Goal: Task Accomplishment & Management: Manage account settings

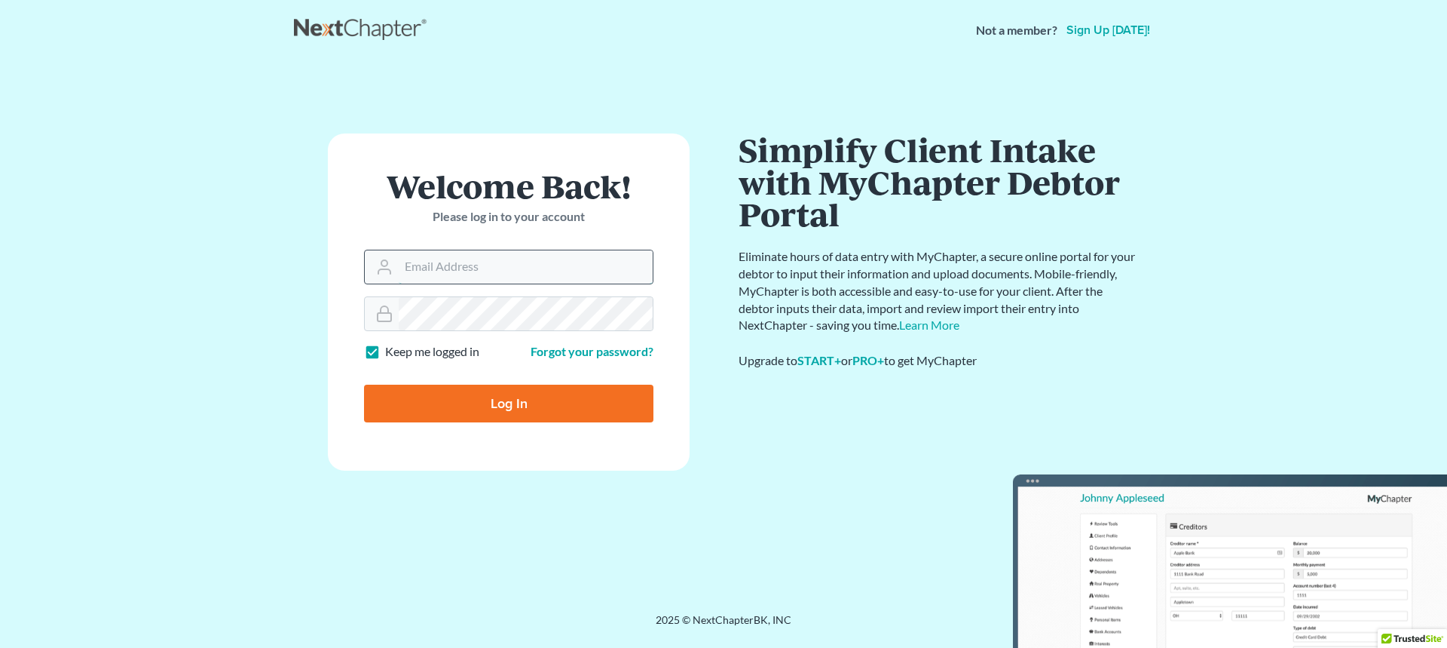
click at [422, 268] on input "Email Address" at bounding box center [526, 266] width 254 height 33
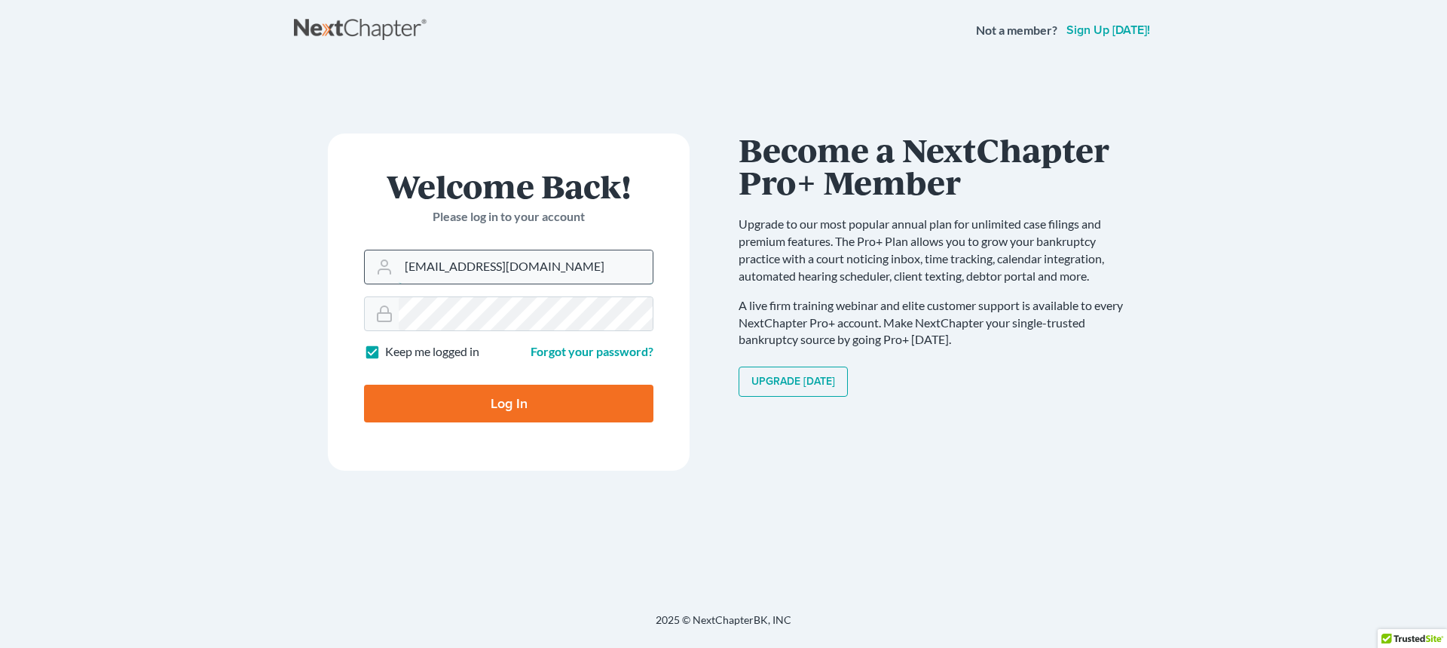
type input "[EMAIL_ADDRESS][DOMAIN_NAME]"
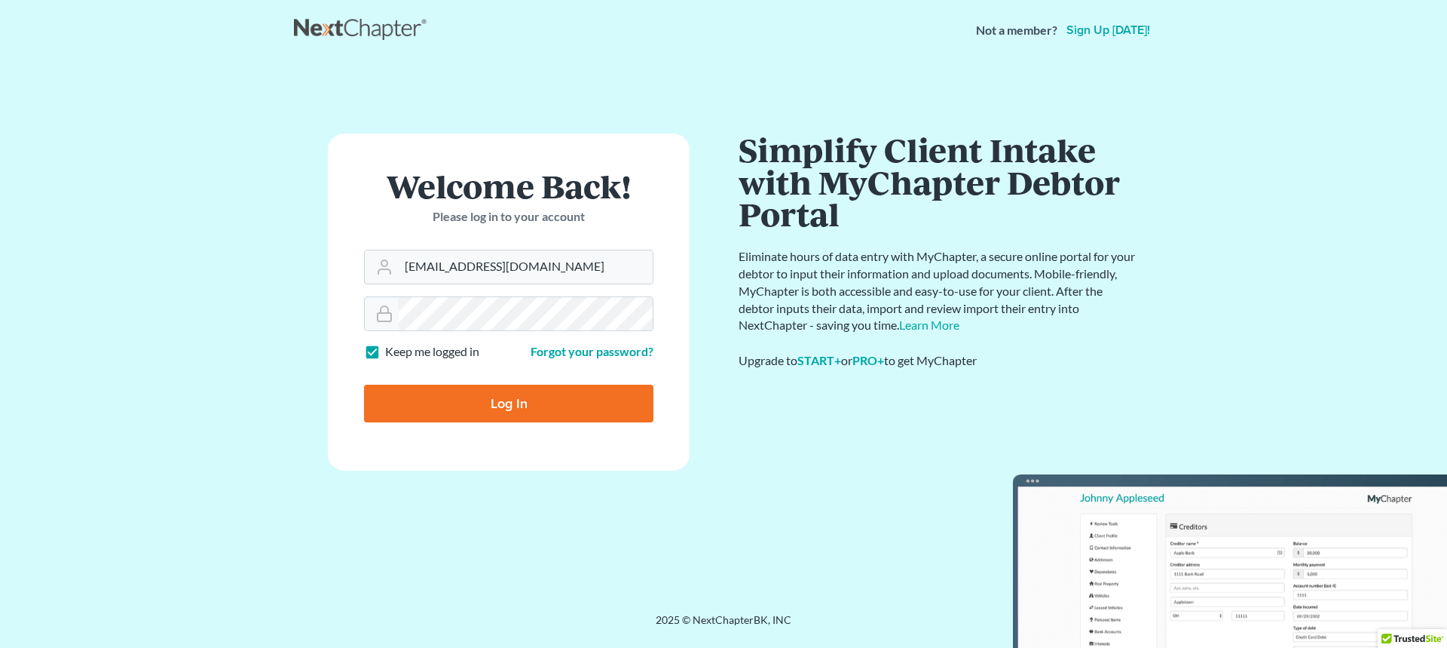
click at [533, 403] on input "Log In" at bounding box center [508, 403] width 289 height 38
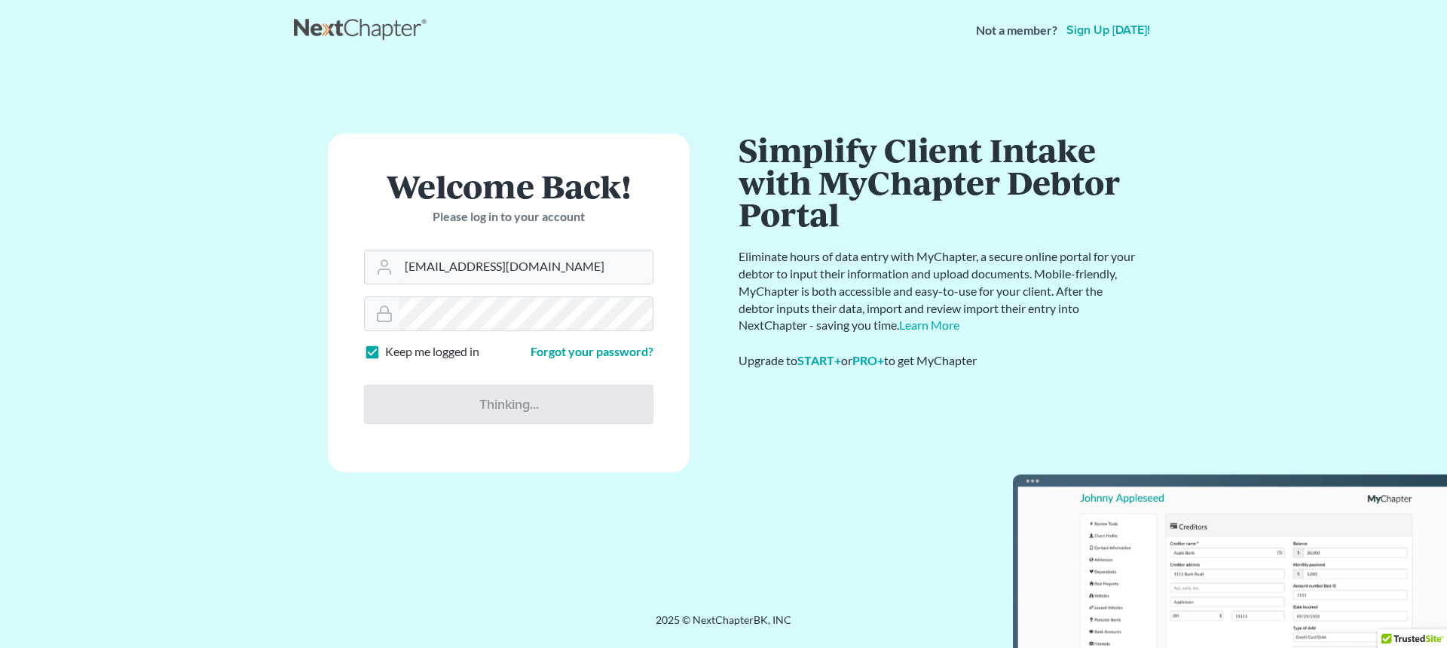
type input "Thinking..."
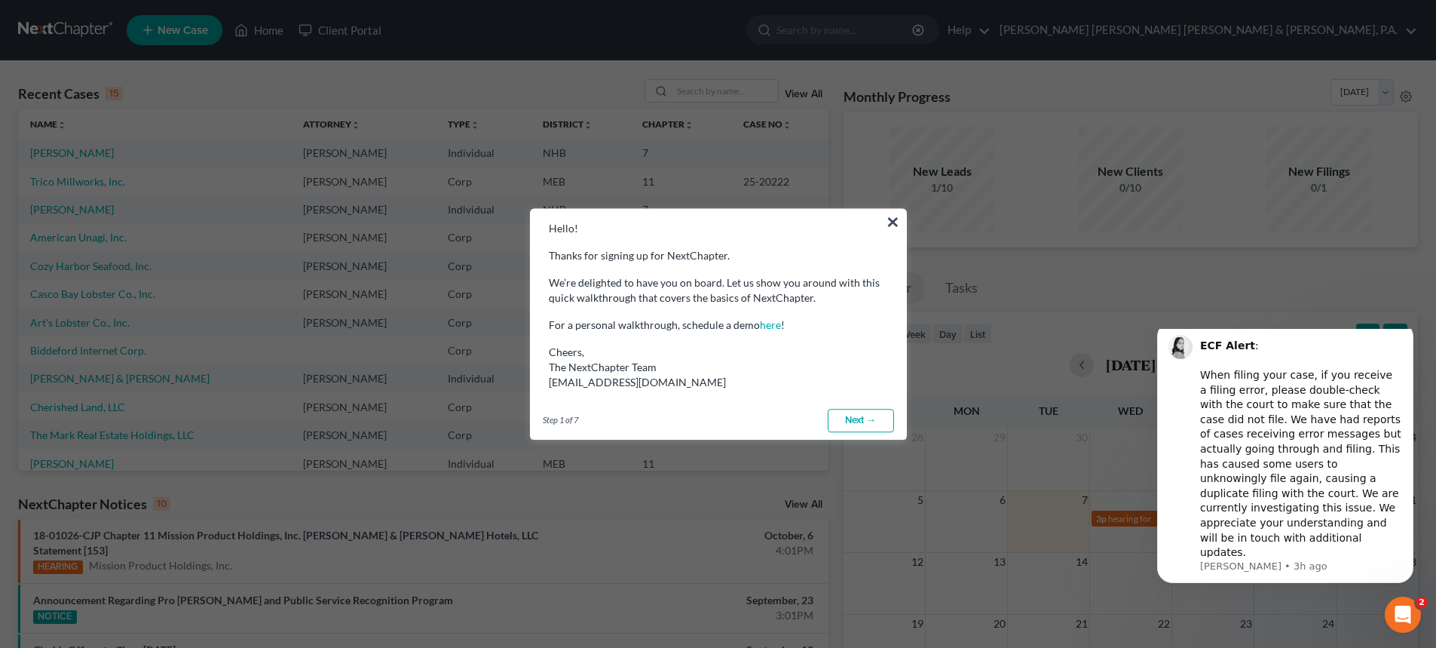
click at [888, 216] on button "×" at bounding box center [893, 222] width 14 height 24
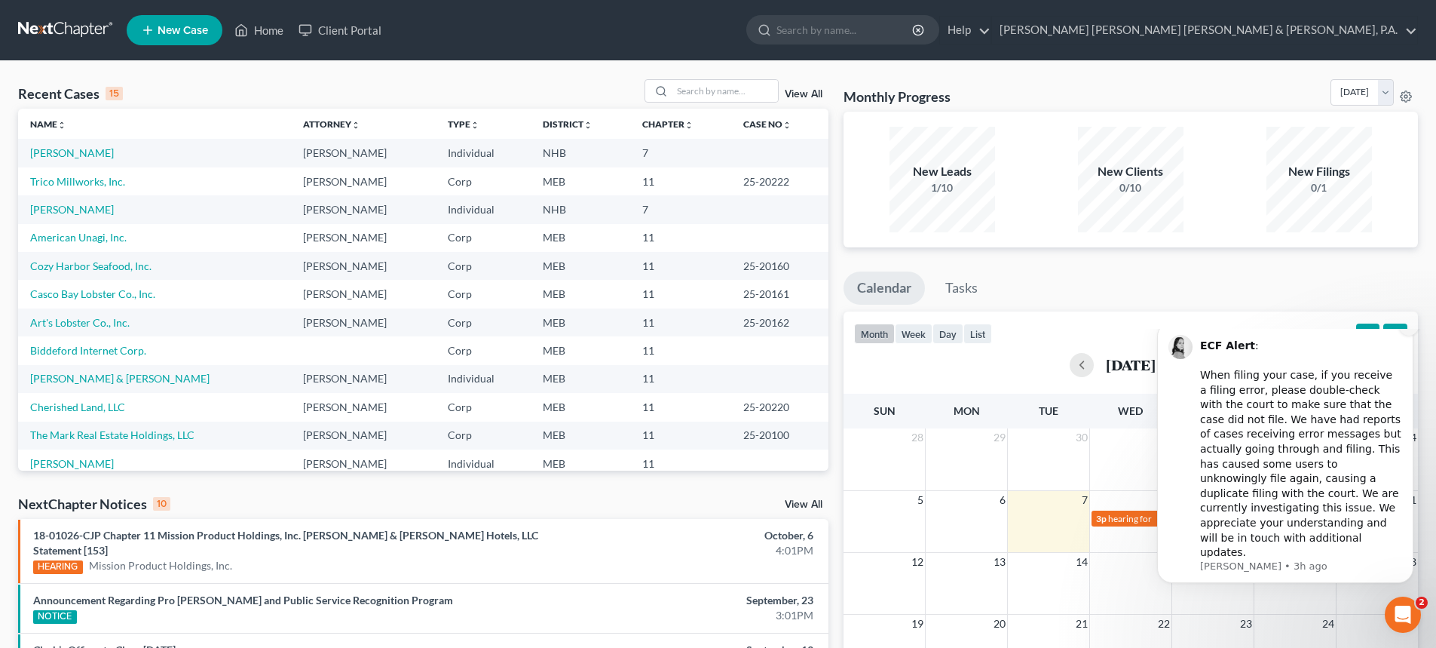
click at [1407, 328] on icon "Dismiss notification" at bounding box center [1408, 325] width 5 height 5
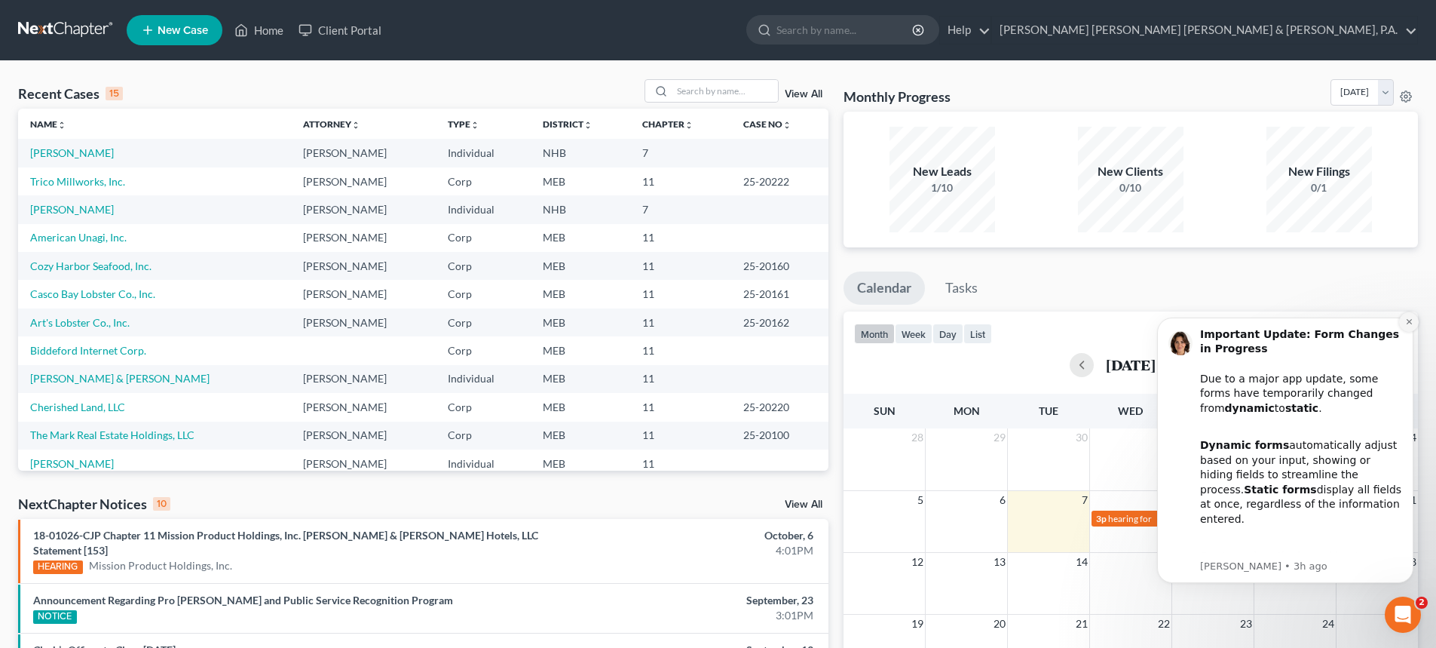
click at [1410, 318] on icon "Dismiss notification" at bounding box center [1409, 321] width 8 height 8
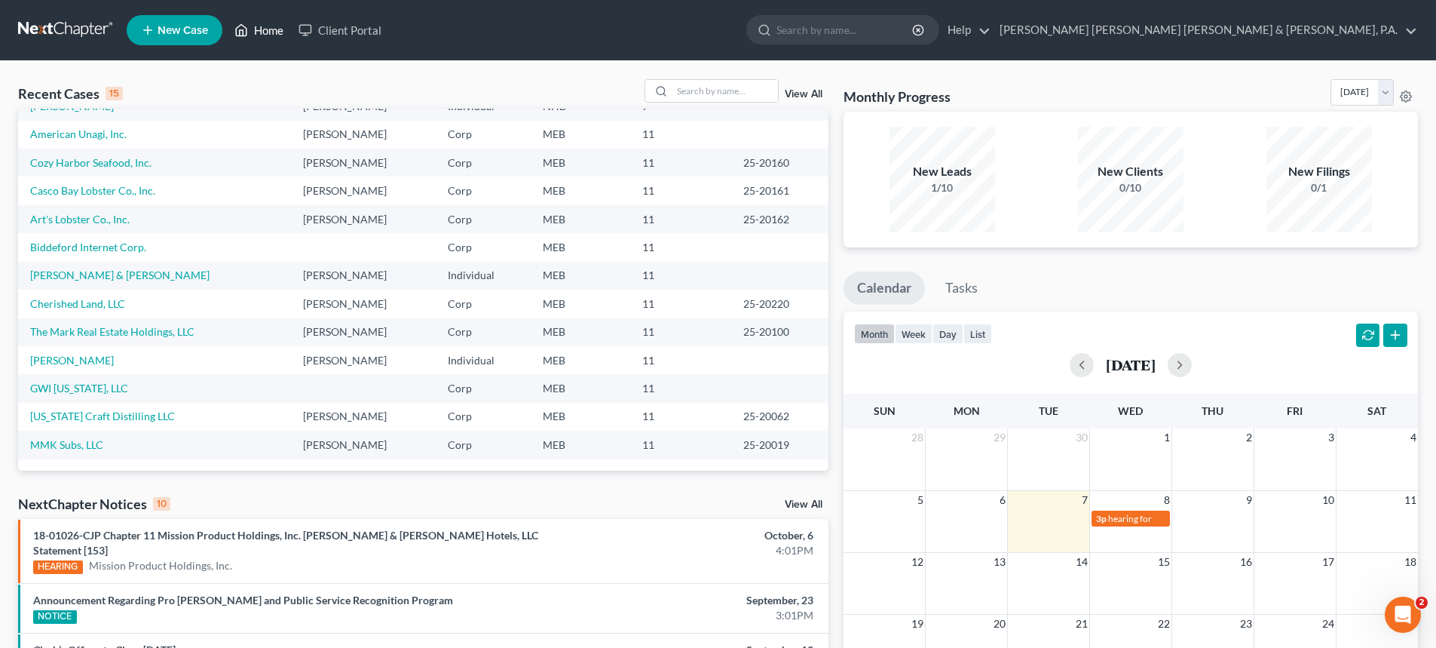
click at [247, 32] on icon at bounding box center [242, 30] width 11 height 11
click at [259, 28] on link "Home" at bounding box center [259, 30] width 64 height 27
click at [259, 27] on link "Home" at bounding box center [259, 30] width 64 height 27
click at [92, 26] on link at bounding box center [66, 30] width 96 height 27
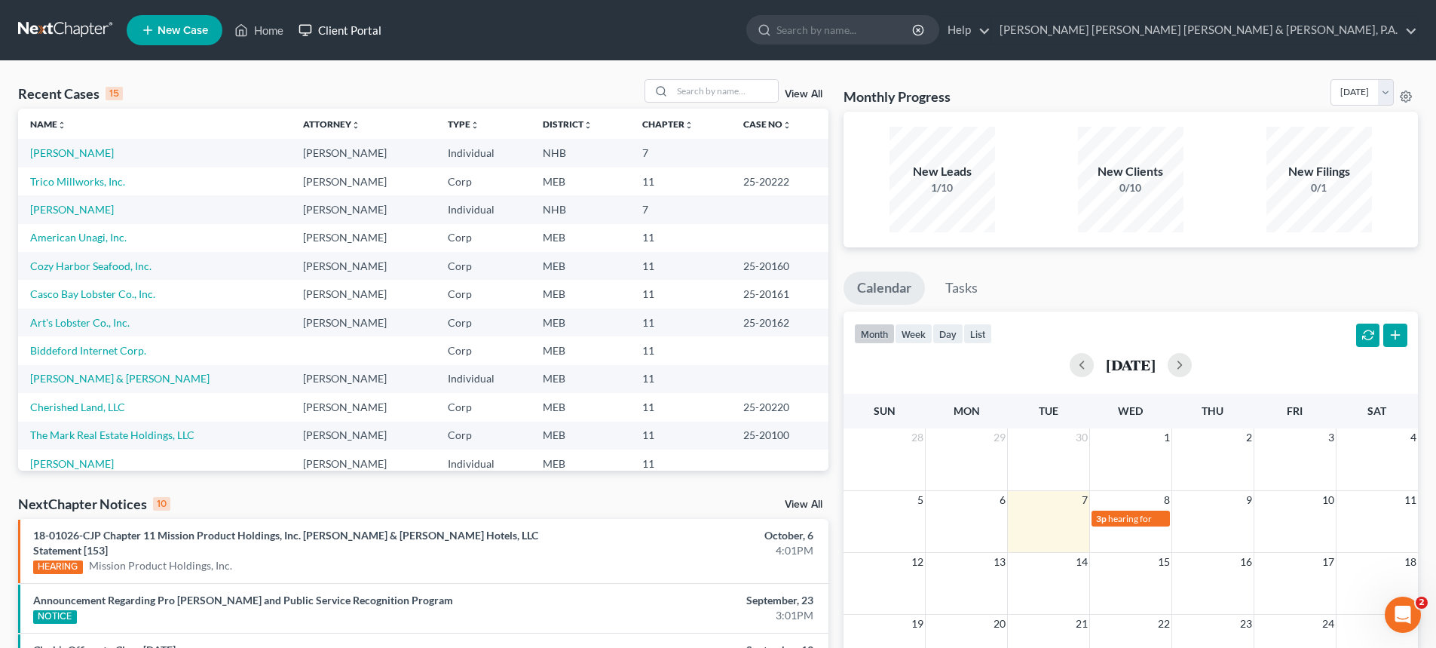
click at [357, 32] on link "Client Portal" at bounding box center [340, 30] width 98 height 27
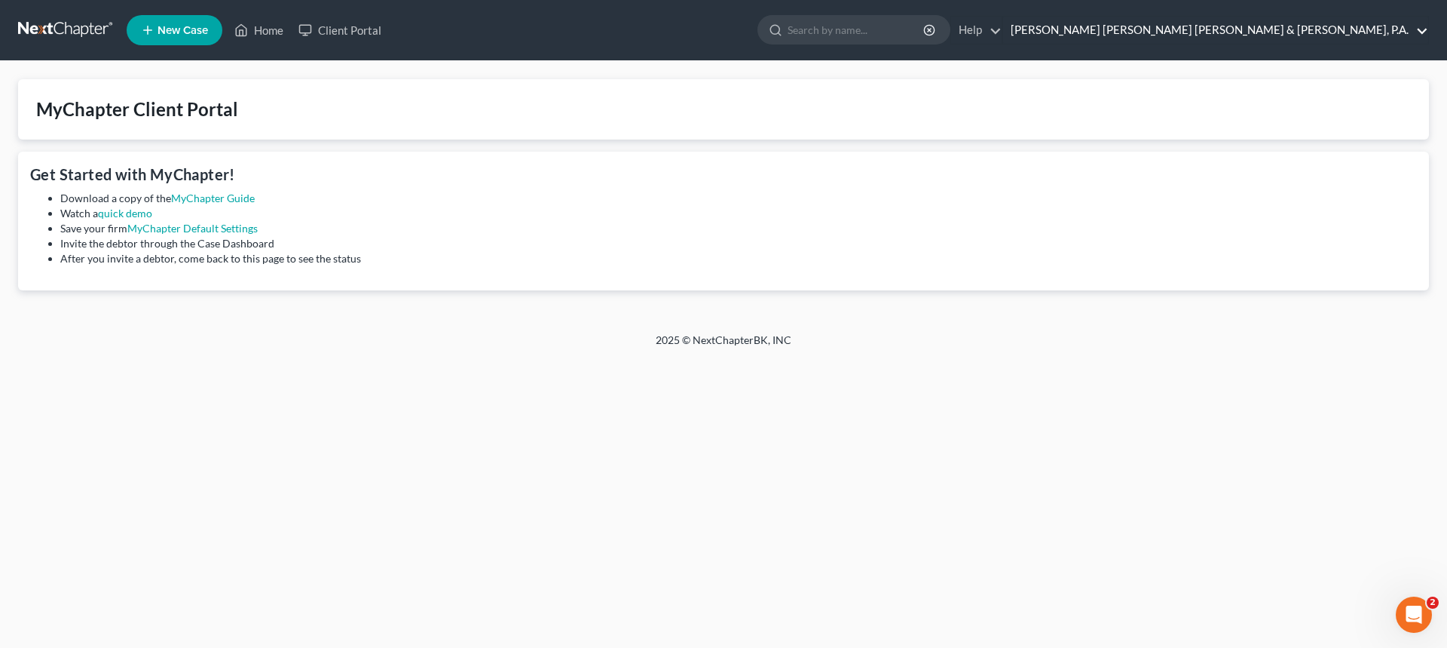
click at [1425, 26] on link "[PERSON_NAME] [PERSON_NAME] [PERSON_NAME] & [PERSON_NAME], P.A." at bounding box center [1215, 30] width 425 height 27
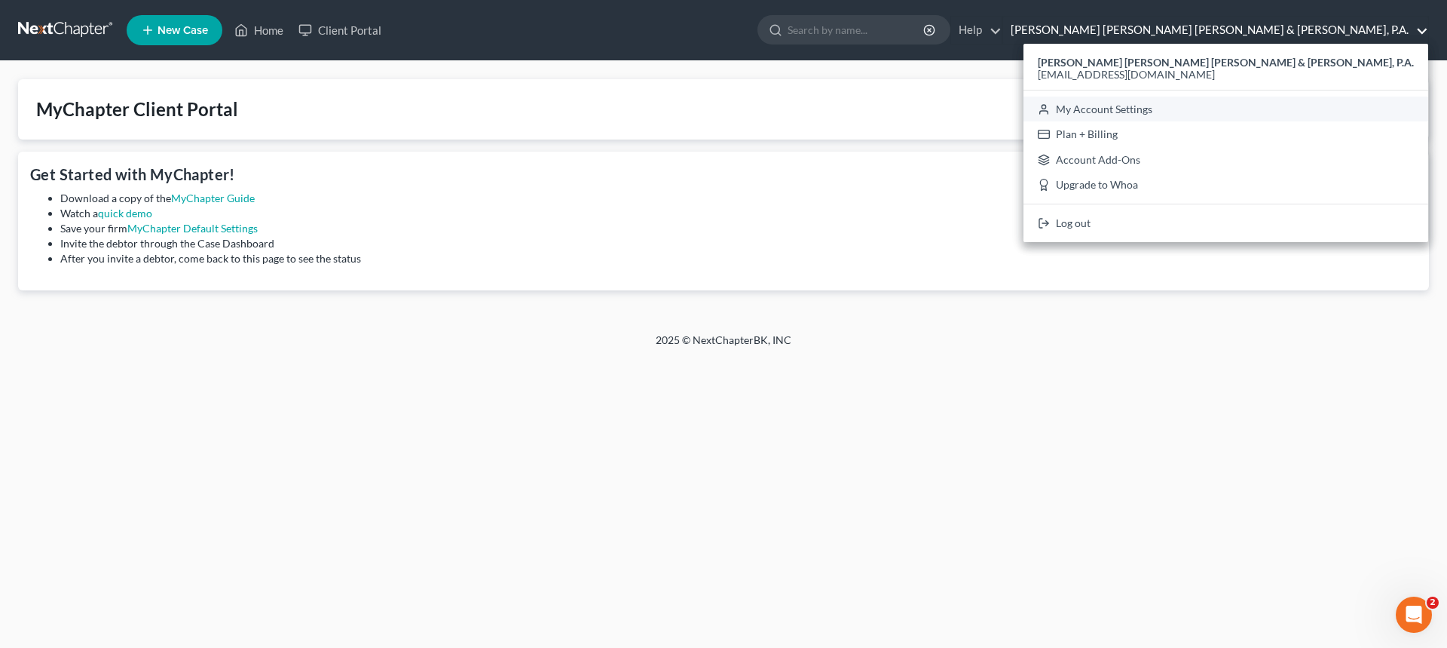
click at [1331, 105] on link "My Account Settings" at bounding box center [1226, 109] width 405 height 26
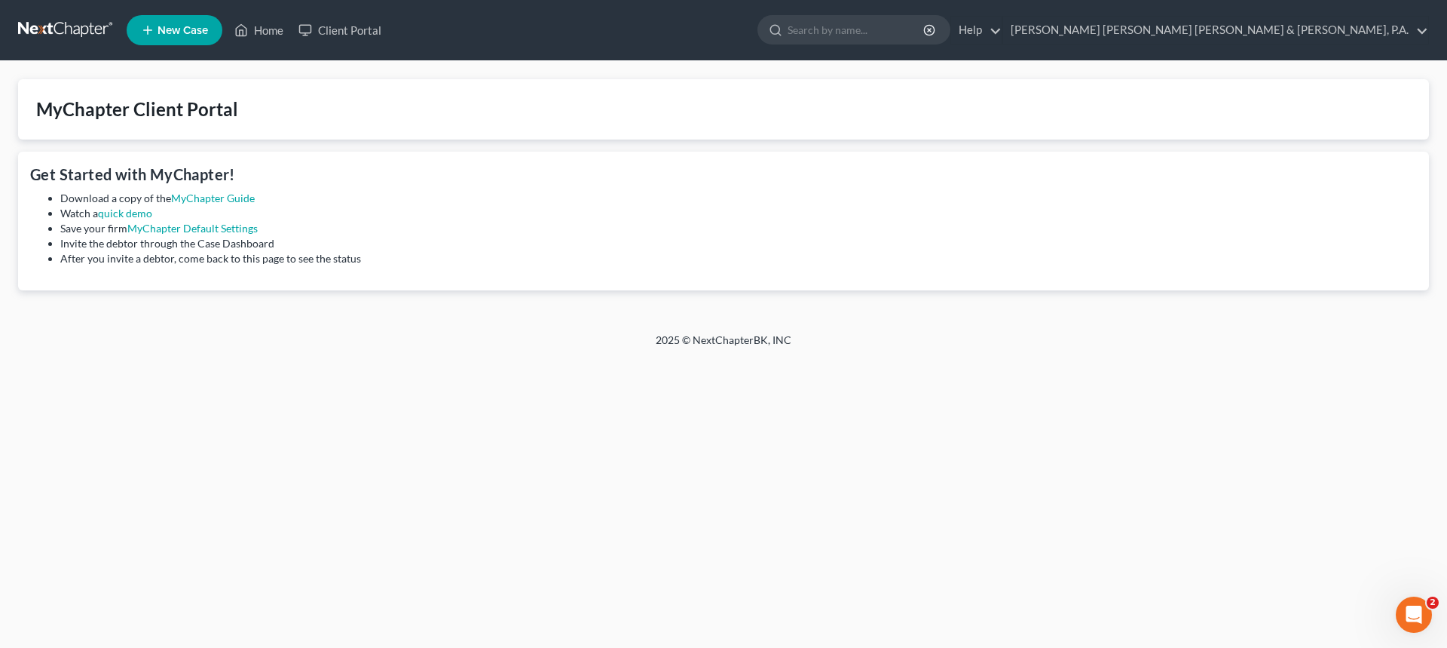
select select "24"
select select "20"
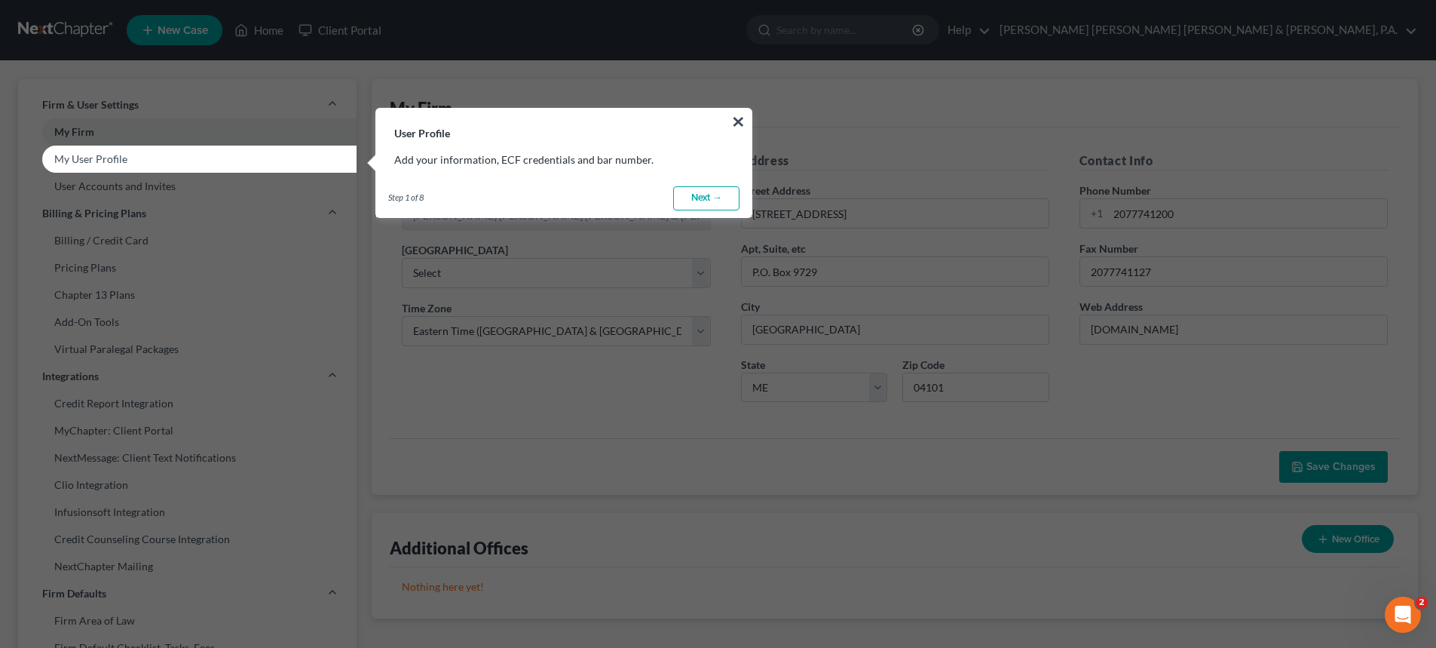
click at [726, 198] on link "Next →" at bounding box center [706, 198] width 66 height 24
click at [699, 198] on link "Next →" at bounding box center [706, 198] width 66 height 24
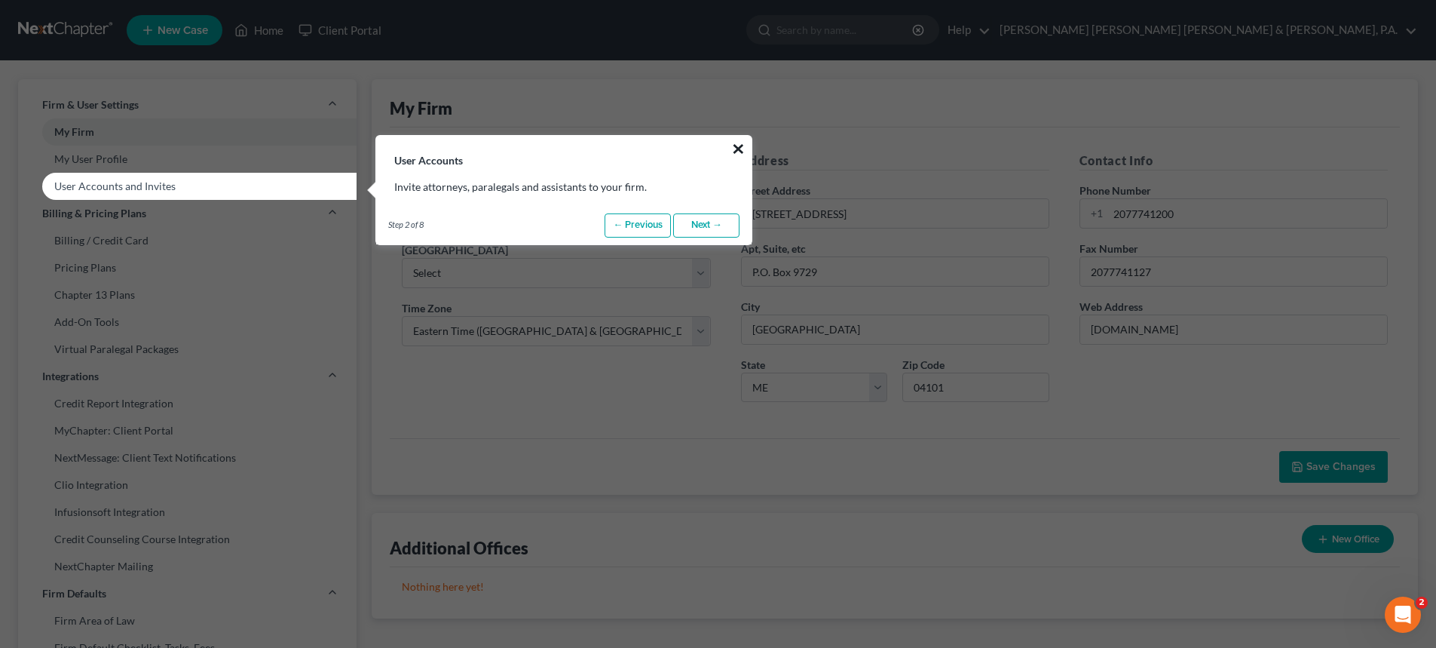
click at [740, 147] on button "×" at bounding box center [738, 148] width 14 height 24
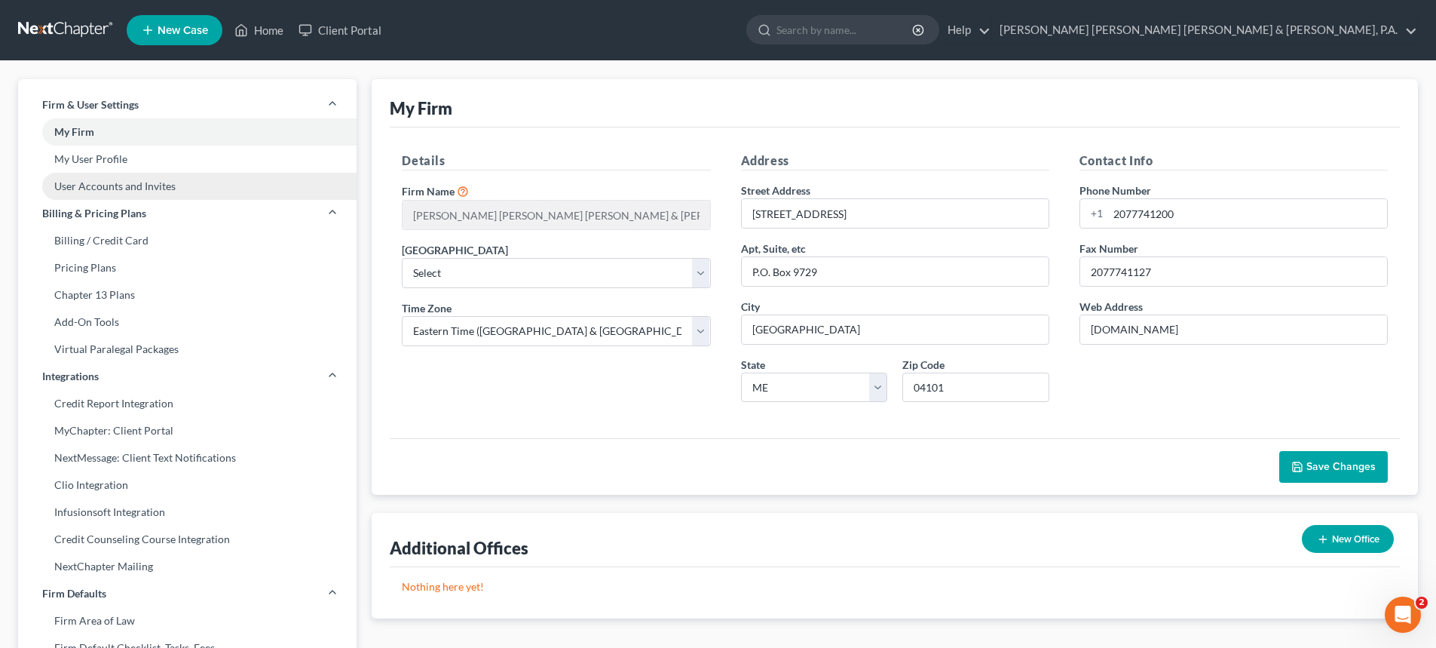
click at [158, 184] on link "User Accounts and Invites" at bounding box center [187, 186] width 338 height 27
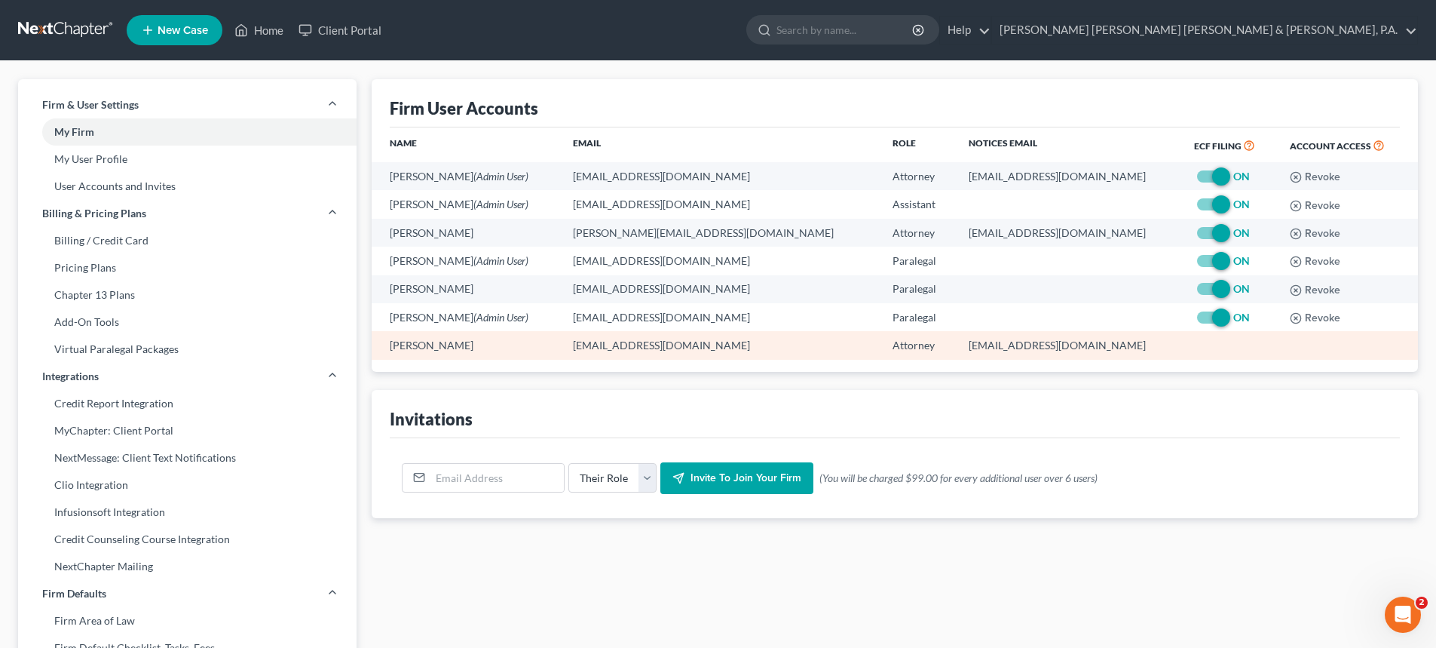
click at [498, 341] on td "[PERSON_NAME]" at bounding box center [466, 345] width 189 height 28
click at [661, 345] on td "[EMAIL_ADDRESS][DOMAIN_NAME]" at bounding box center [721, 345] width 320 height 28
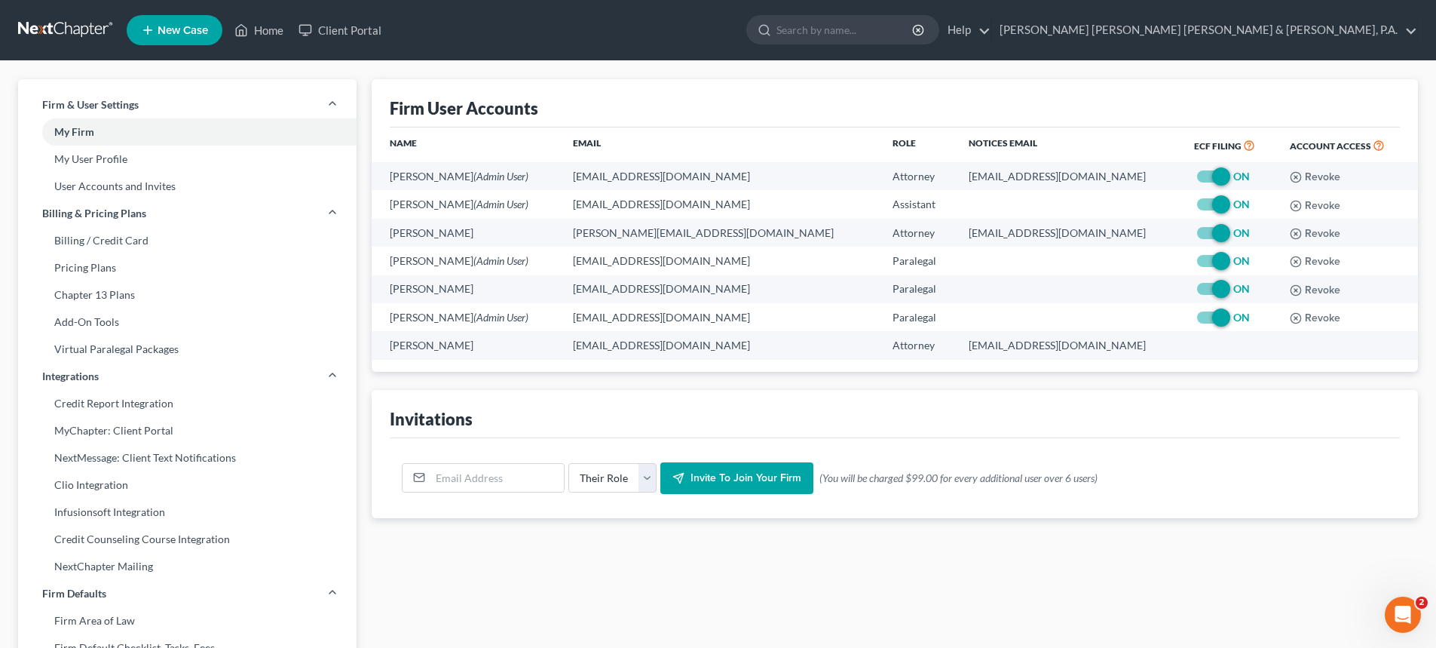
click at [801, 394] on div "Invitations" at bounding box center [895, 414] width 1010 height 48
click at [84, 158] on link "My User Profile" at bounding box center [187, 158] width 338 height 27
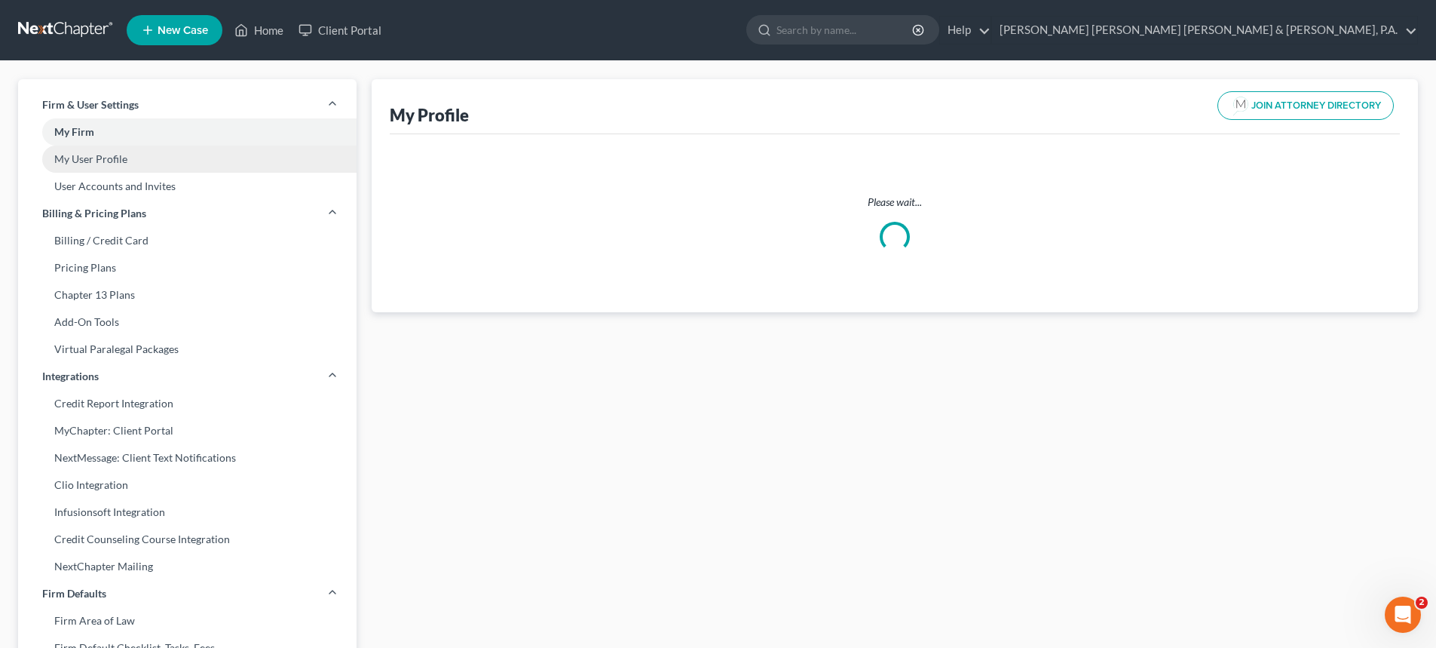
select select "20"
select select "attorney"
select select "0"
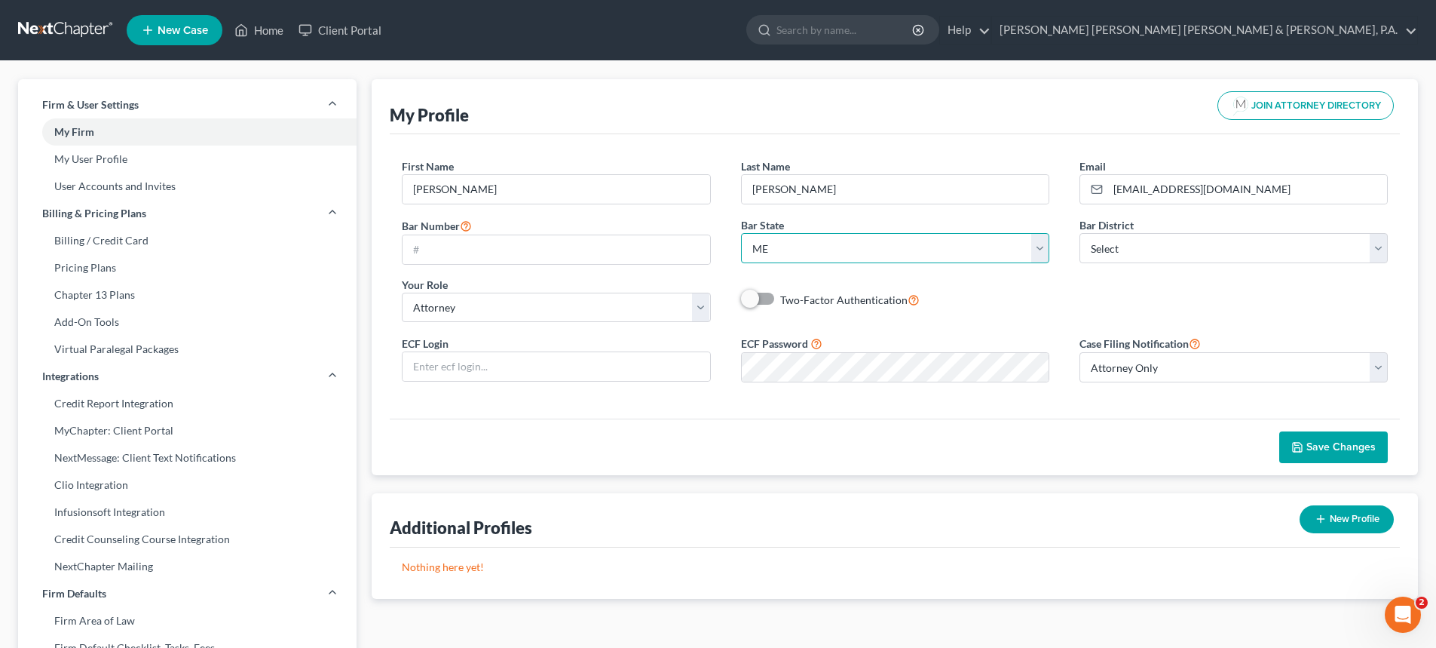
click at [1043, 247] on select "State AL AK AR AZ CA CO CT DE DC FL GA GU HI ID IL IN IA KS KY LA ME MD MA MI M…" at bounding box center [895, 248] width 308 height 30
click at [790, 240] on select "State AL AK AR AZ CA CO CT DE DC FL GA GU HI ID IL IN IA KS KY LA ME MD MA MI M…" at bounding box center [895, 248] width 308 height 30
click at [780, 248] on select "State AL AK AR AZ CA CO CT DE DC FL GA GU HI ID IL IN IA KS KY LA ME MD MA MI M…" at bounding box center [895, 248] width 308 height 30
select select "32"
click at [741, 233] on select "State AL AK AR AZ CA CO CT DE DC FL GA GU HI ID IL IN IA KS KY LA ME MD MA MI M…" at bounding box center [895, 248] width 308 height 30
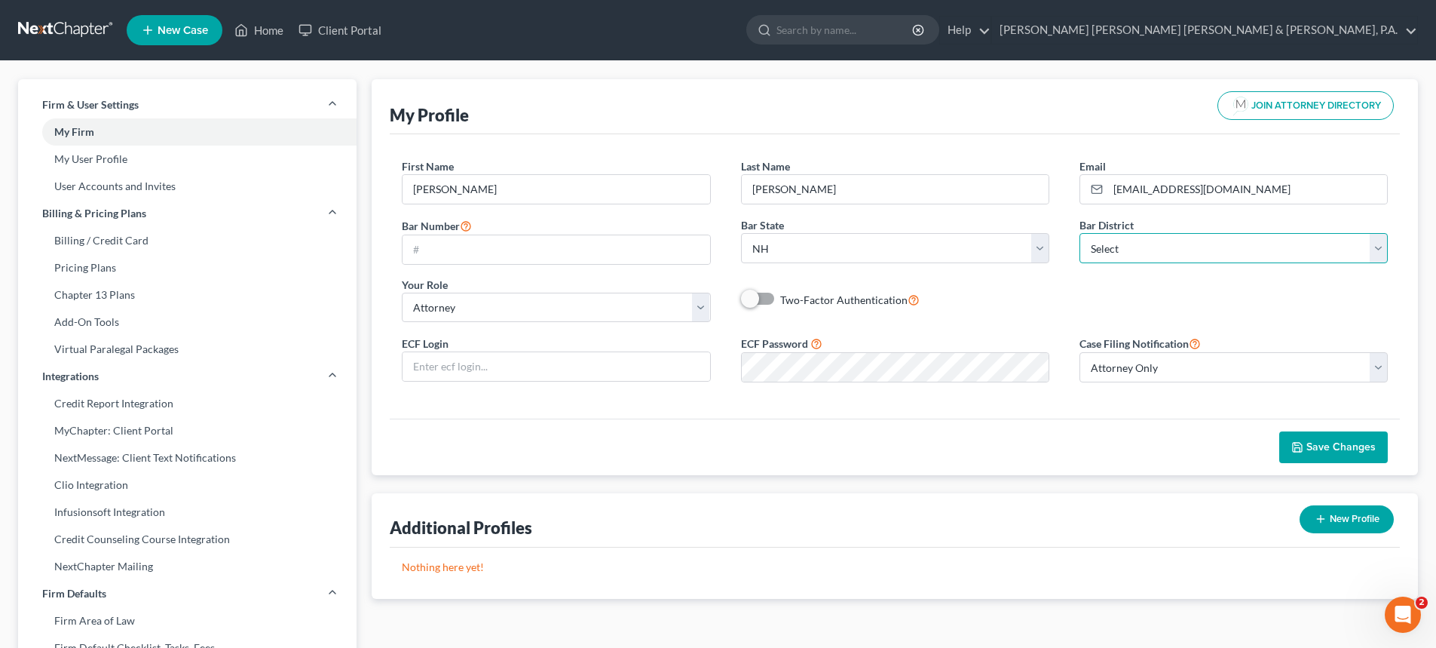
click at [1383, 251] on select "Select Alabama - Middle Alabama - Northern Alabama - Southern Alaska Arizona Ar…" at bounding box center [1234, 248] width 308 height 30
select select "50"
click at [1080, 233] on select "Select Alabama - Middle Alabama - Northern Alabama - Southern Alaska Arizona Ar…" at bounding box center [1234, 248] width 308 height 30
click at [1350, 444] on span "Save Changes" at bounding box center [1340, 446] width 69 height 13
click at [1321, 102] on span "JOIN ATTORNEY DIRECTORY" at bounding box center [1316, 106] width 130 height 10
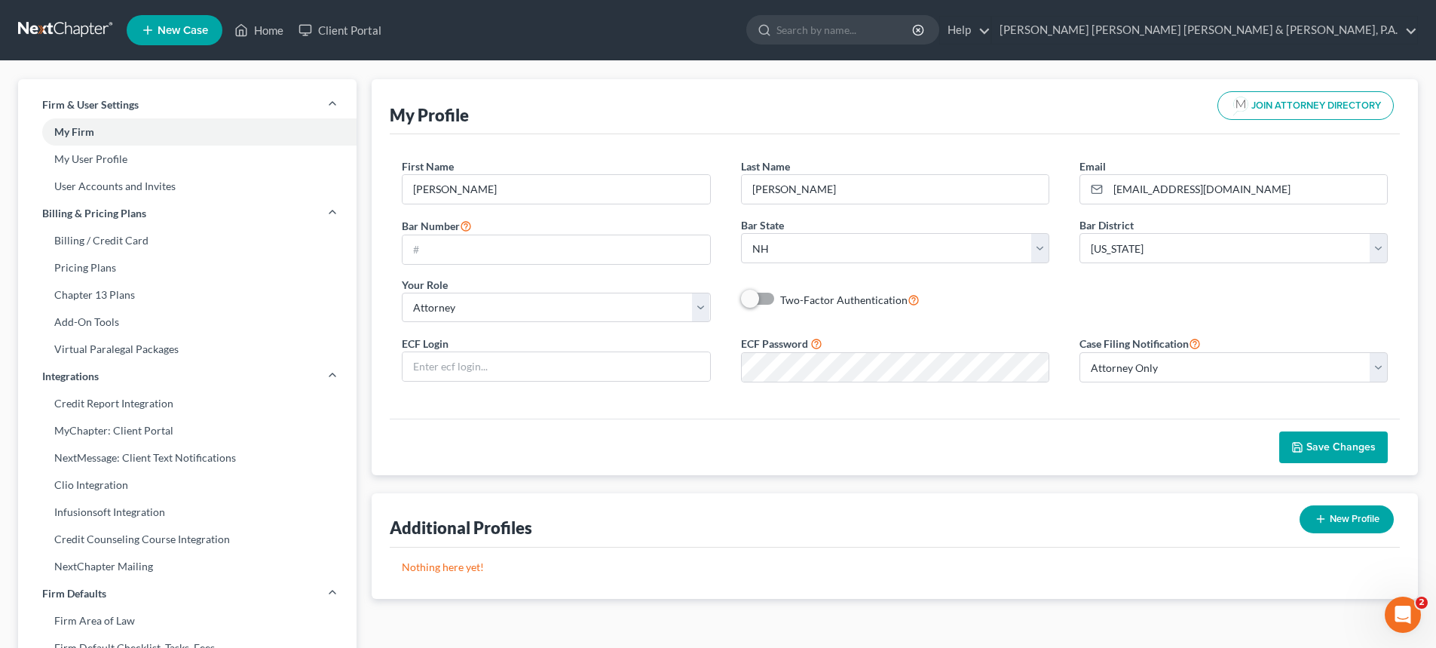
click at [975, 438] on div "Save Changes" at bounding box center [895, 446] width 1010 height 57
click at [583, 360] on div "ECF Login ECF Password Case Filing Notification Select Attorney Only Attorney A…" at bounding box center [895, 364] width 1016 height 60
click at [902, 404] on div "First Name * Matthew Last Name * Delude Email * mdelude@bernsteinshur.com Bar N…" at bounding box center [895, 276] width 1010 height 284
click at [76, 36] on link at bounding box center [66, 30] width 96 height 27
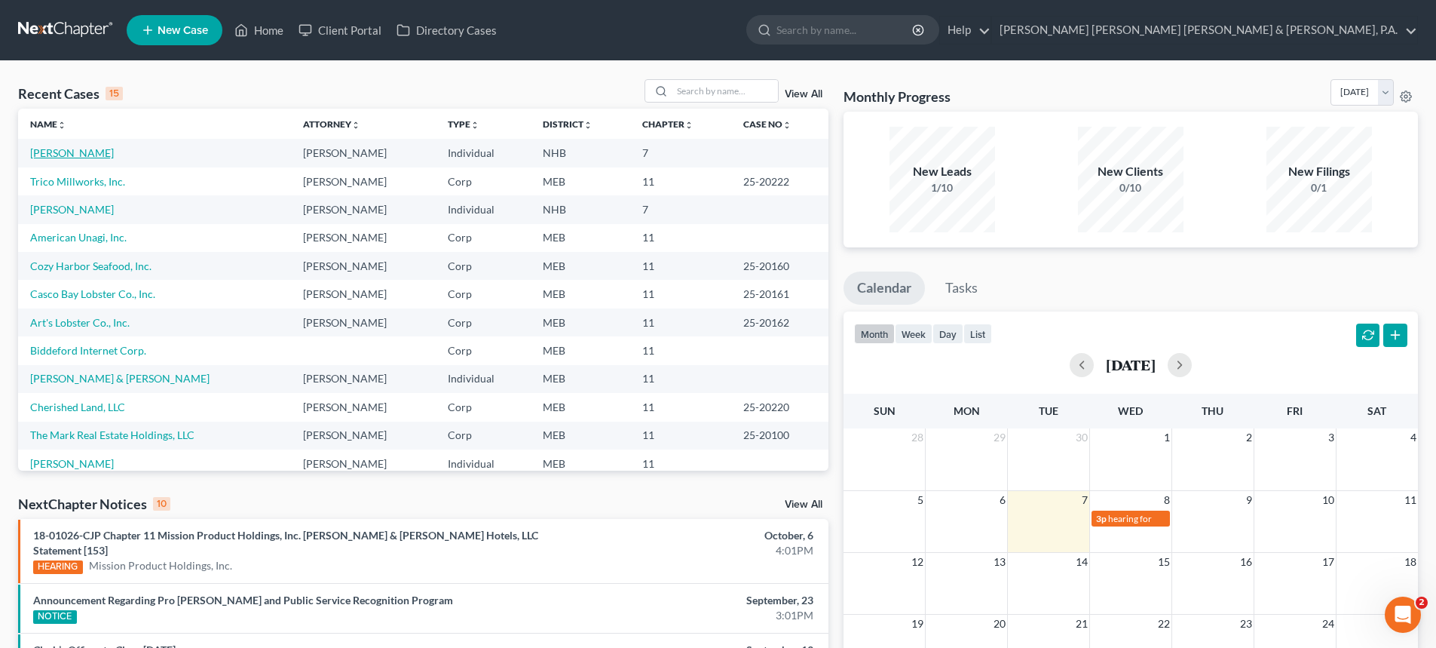
click at [69, 153] on link "[PERSON_NAME]" at bounding box center [72, 152] width 84 height 13
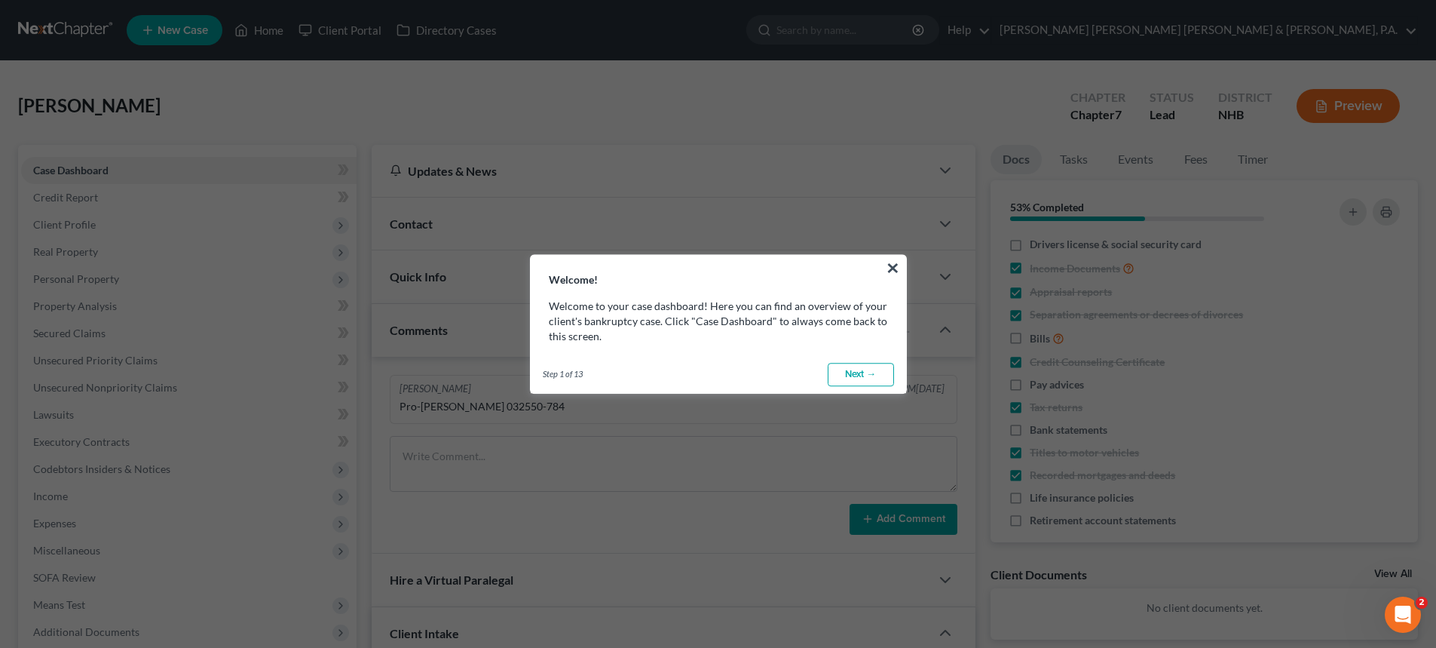
click at [875, 370] on link "Next →" at bounding box center [861, 375] width 66 height 24
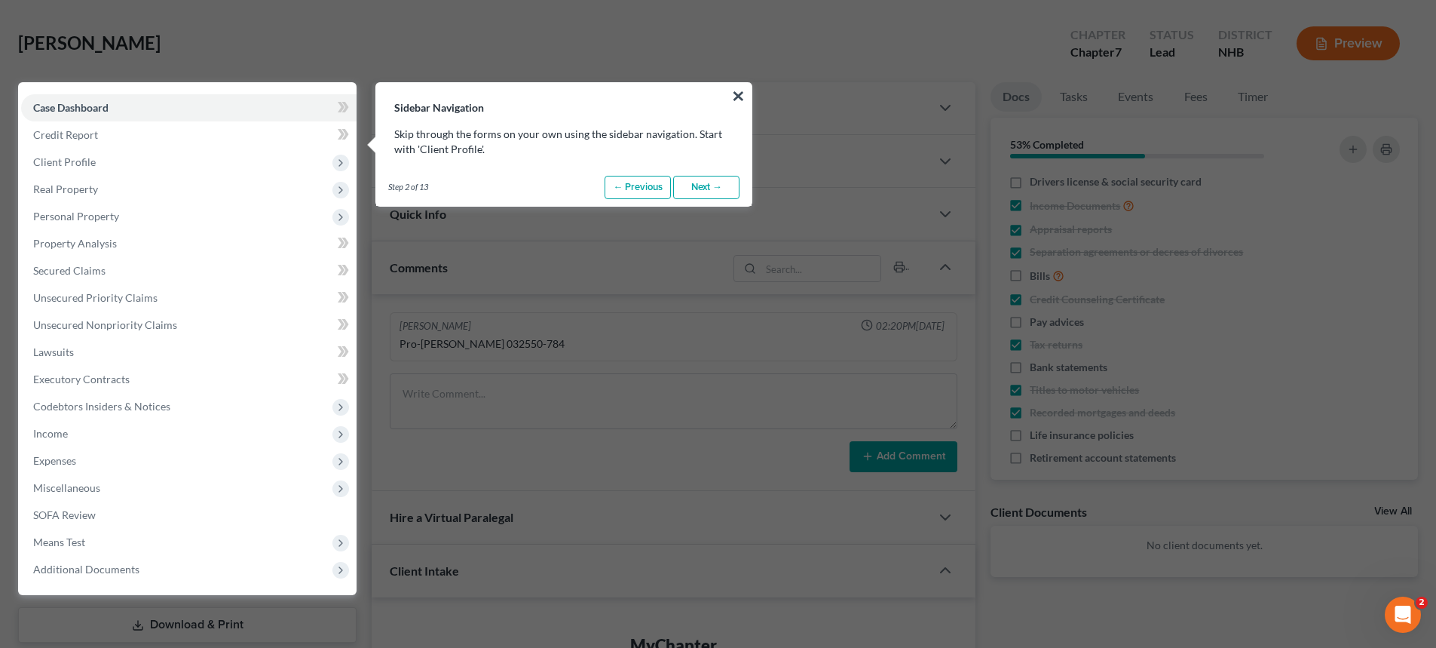
scroll to position [69, 0]
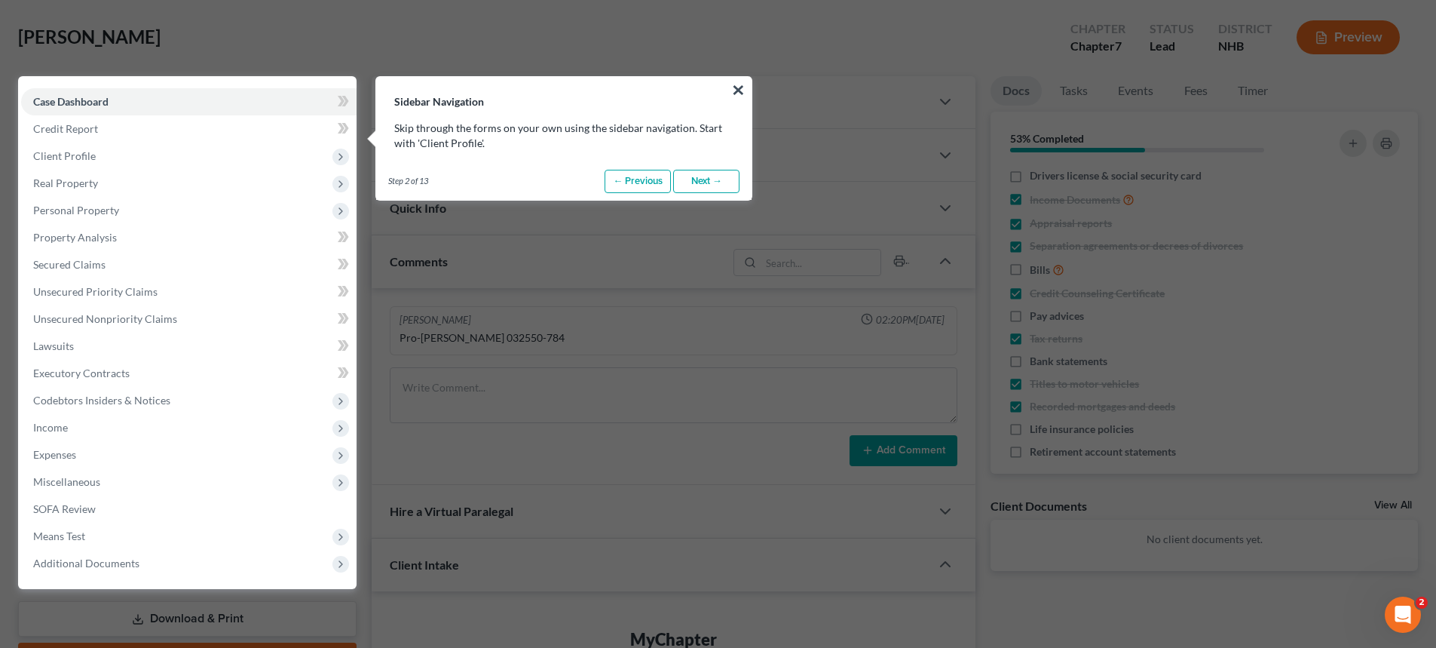
click at [709, 178] on link "Next →" at bounding box center [706, 182] width 66 height 24
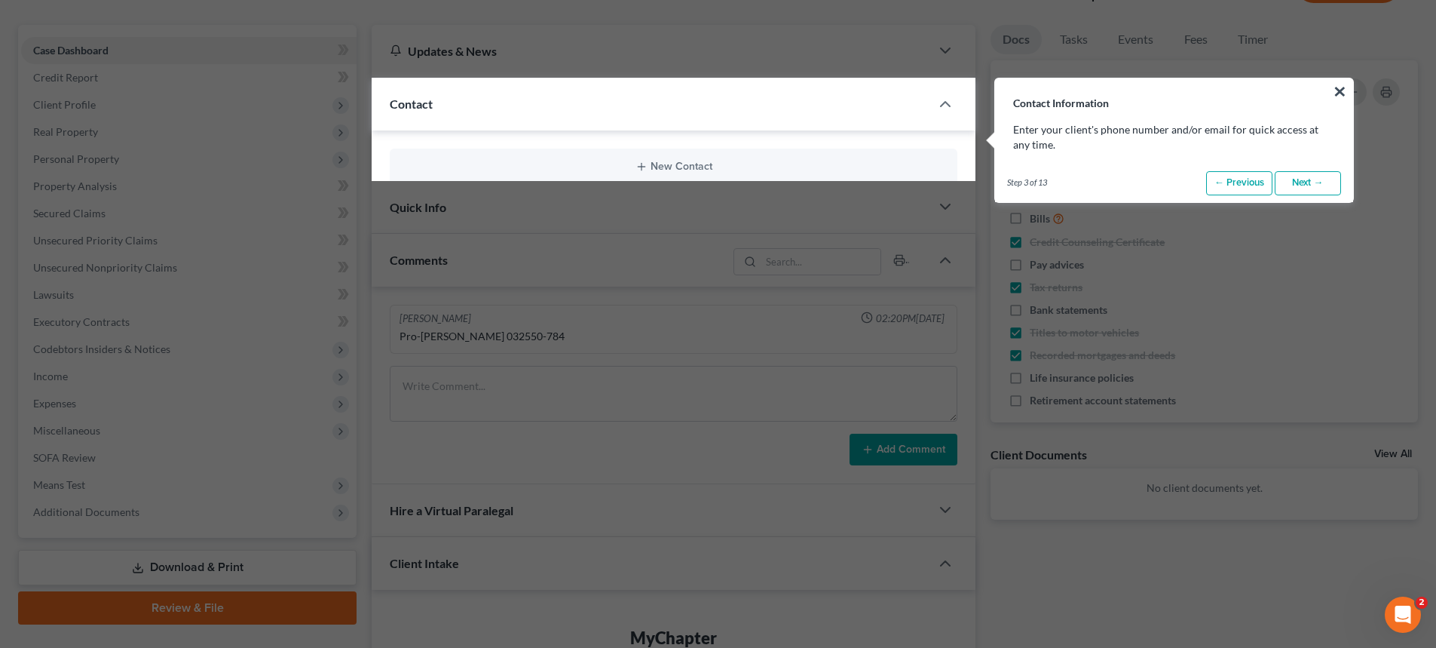
scroll to position [122, 0]
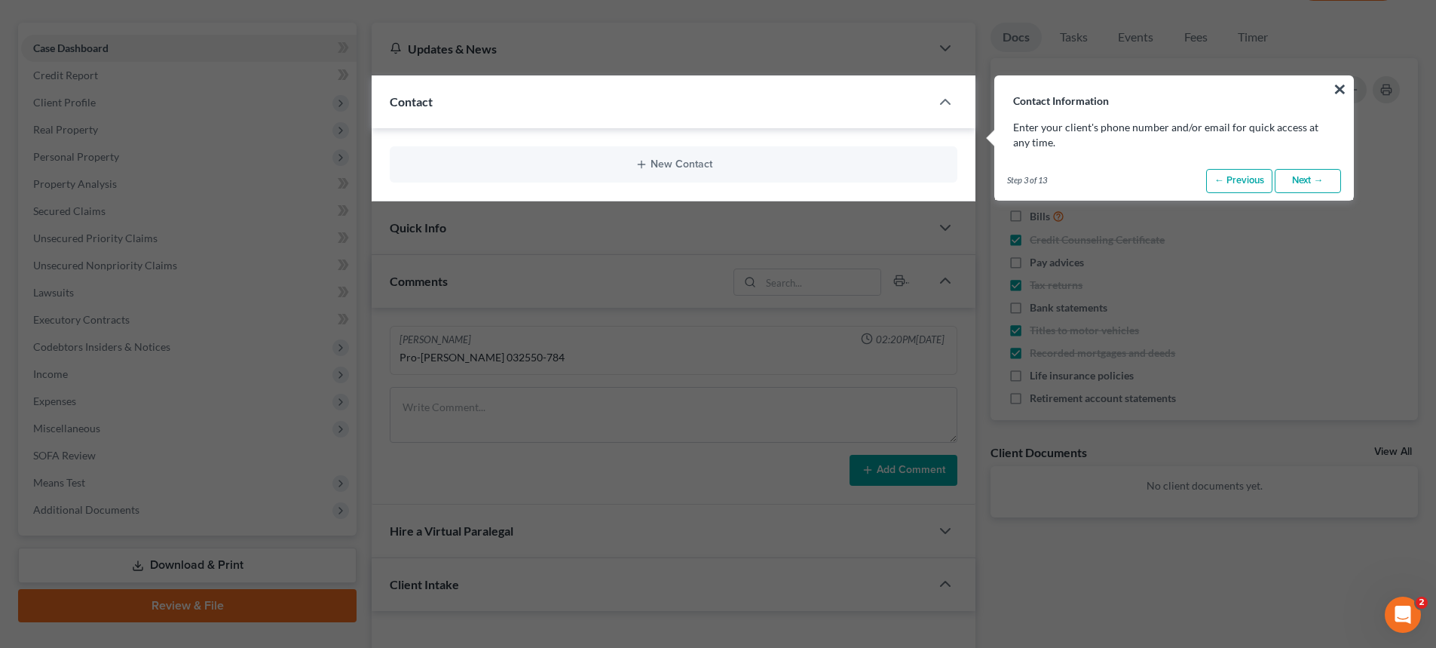
click at [1314, 176] on link "Next →" at bounding box center [1308, 181] width 66 height 24
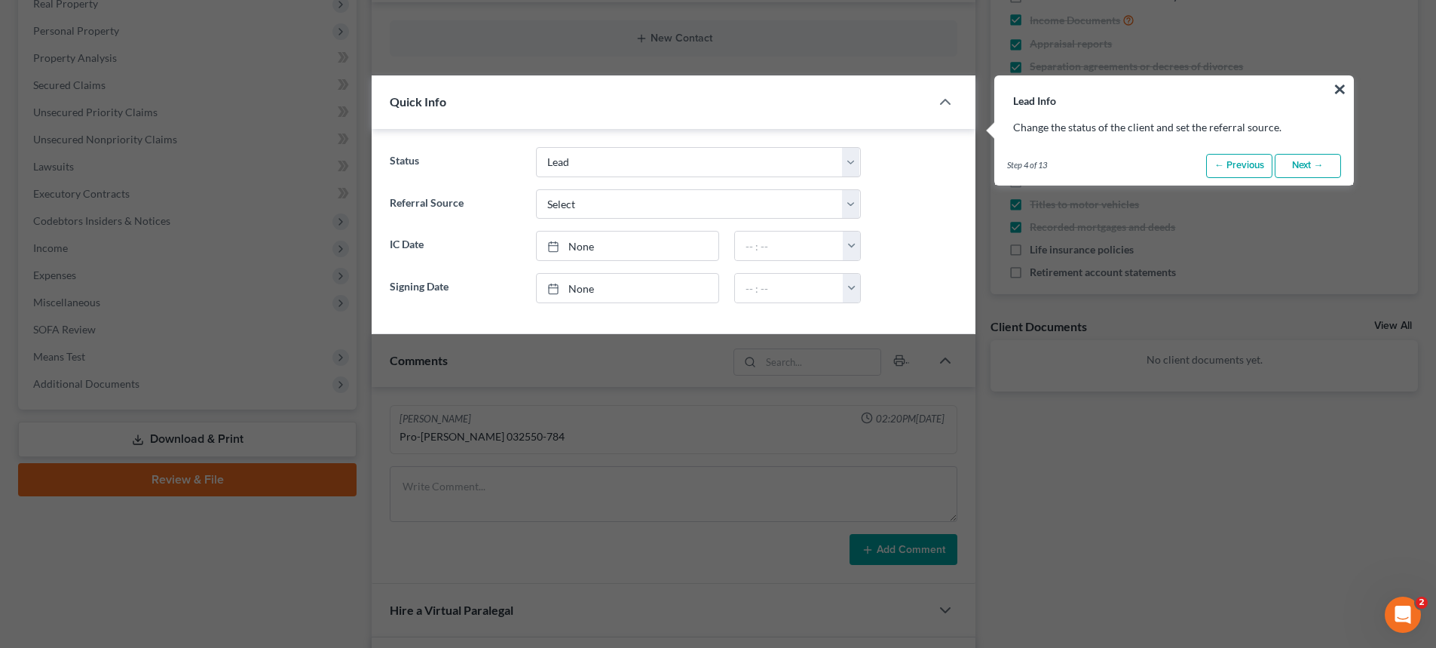
click at [1306, 164] on link "Next →" at bounding box center [1308, 166] width 66 height 24
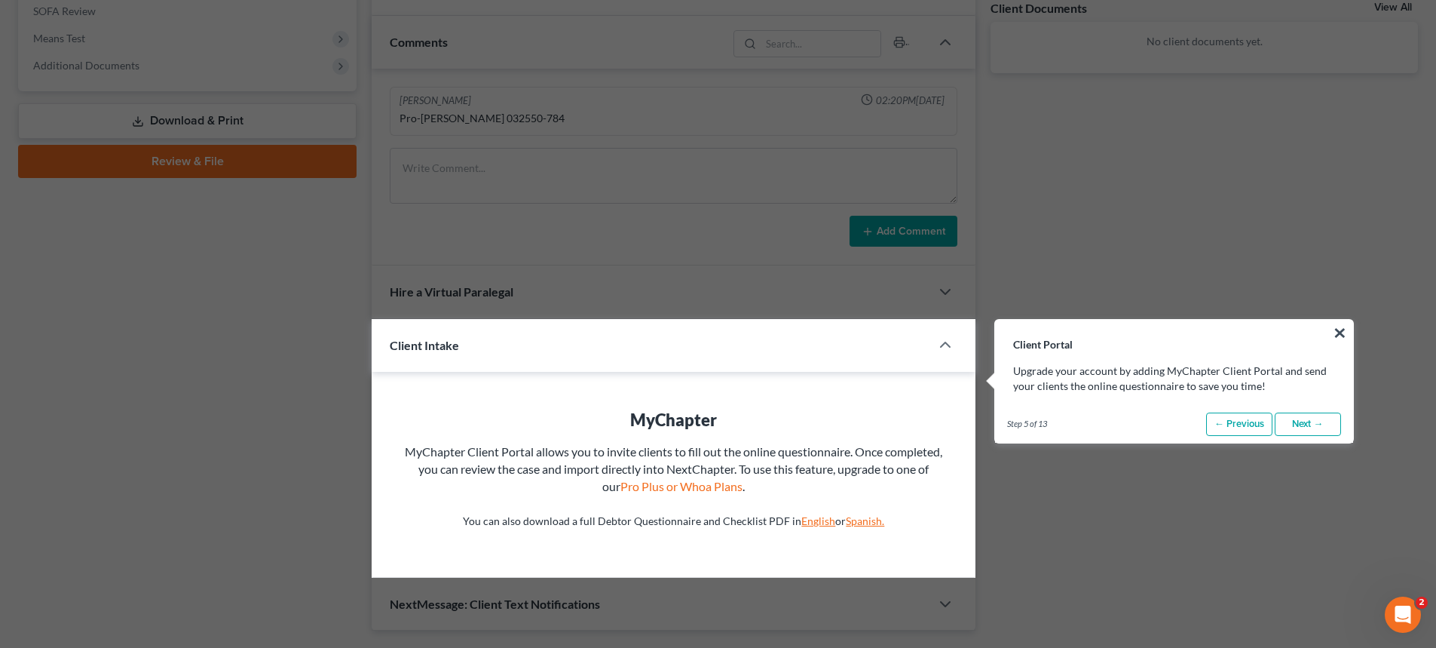
scroll to position [809, 0]
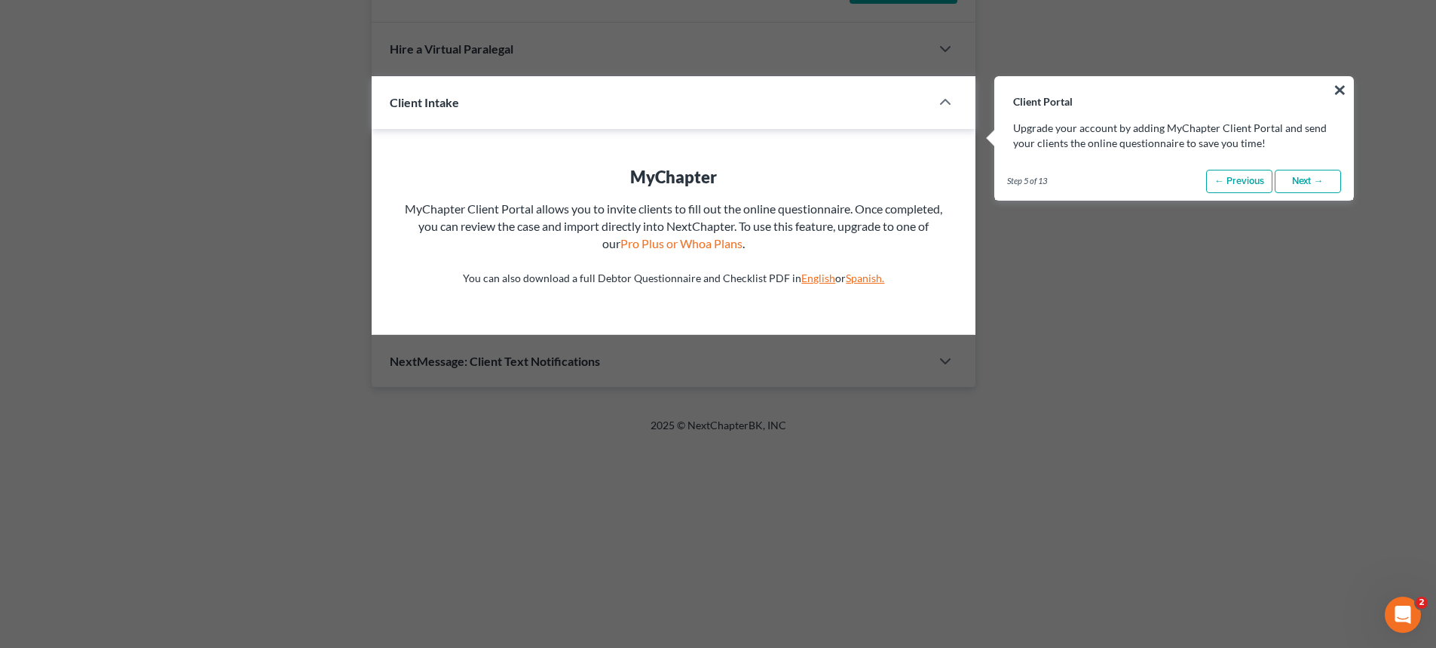
click at [1312, 173] on link "Next →" at bounding box center [1308, 182] width 66 height 24
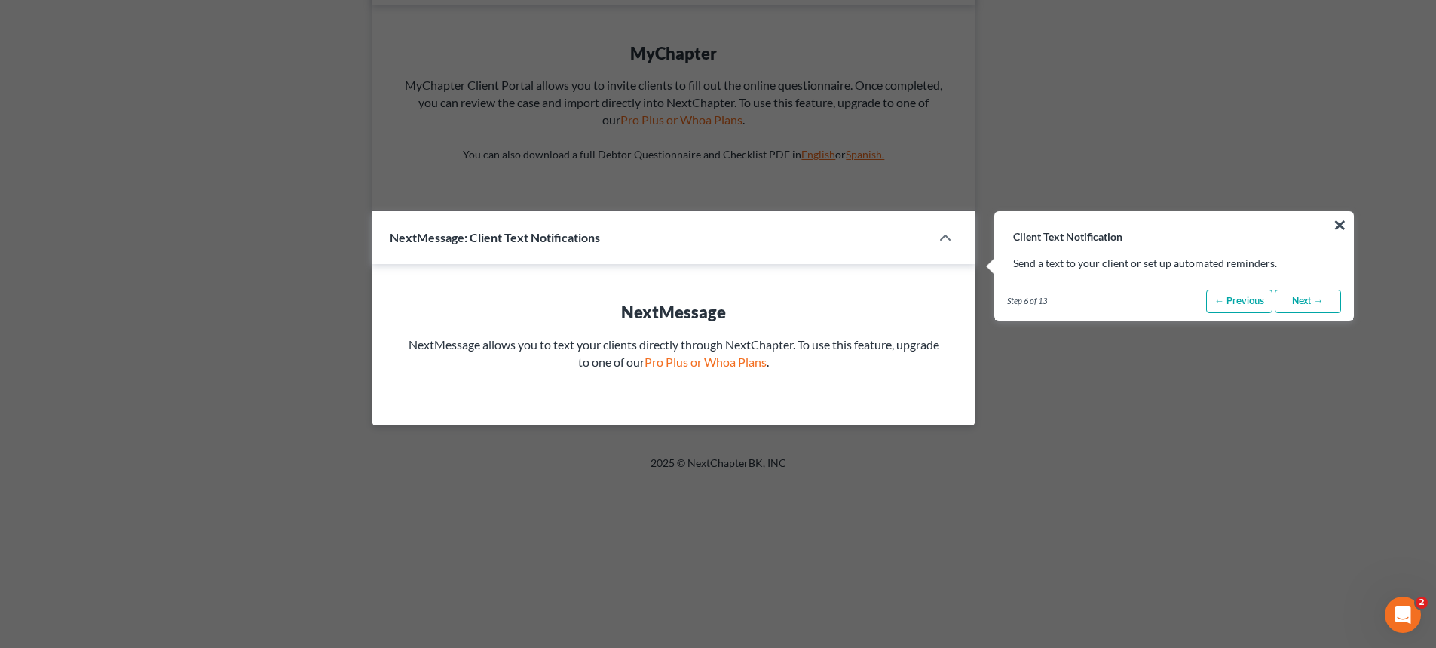
scroll to position [1067, 0]
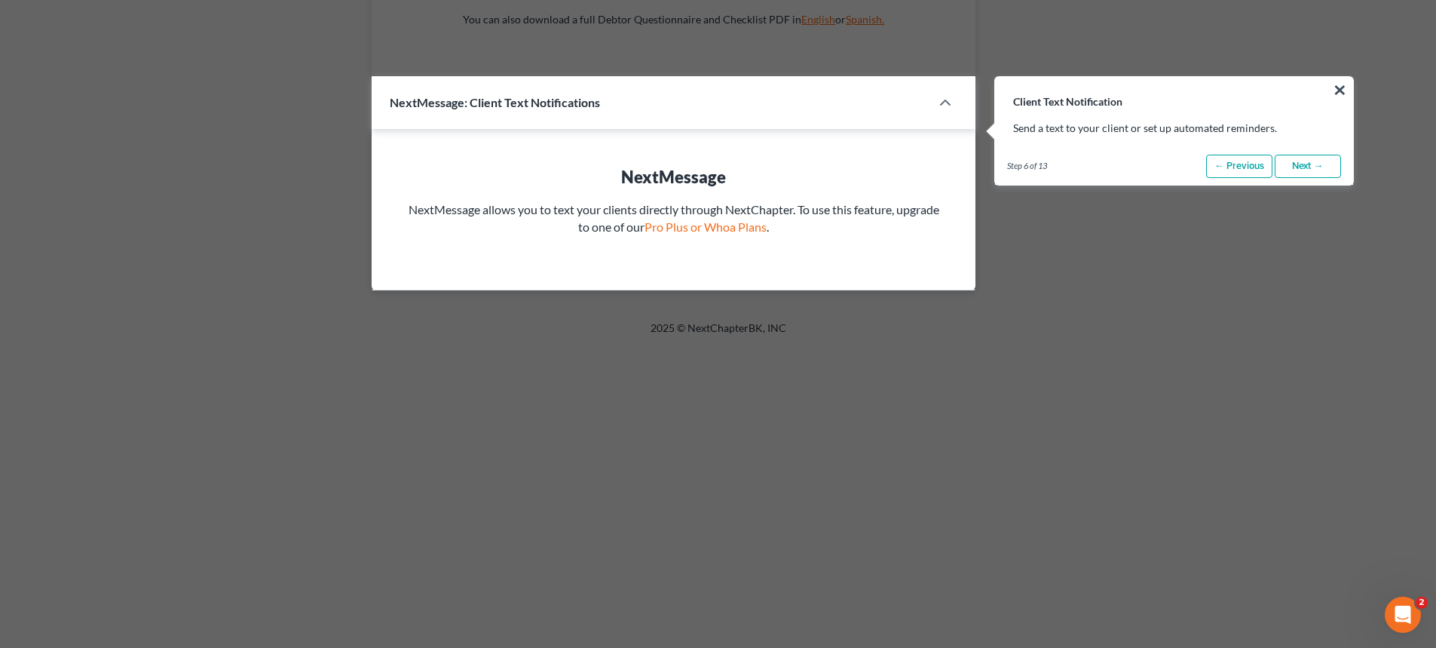
click at [1309, 169] on link "Next →" at bounding box center [1308, 167] width 66 height 24
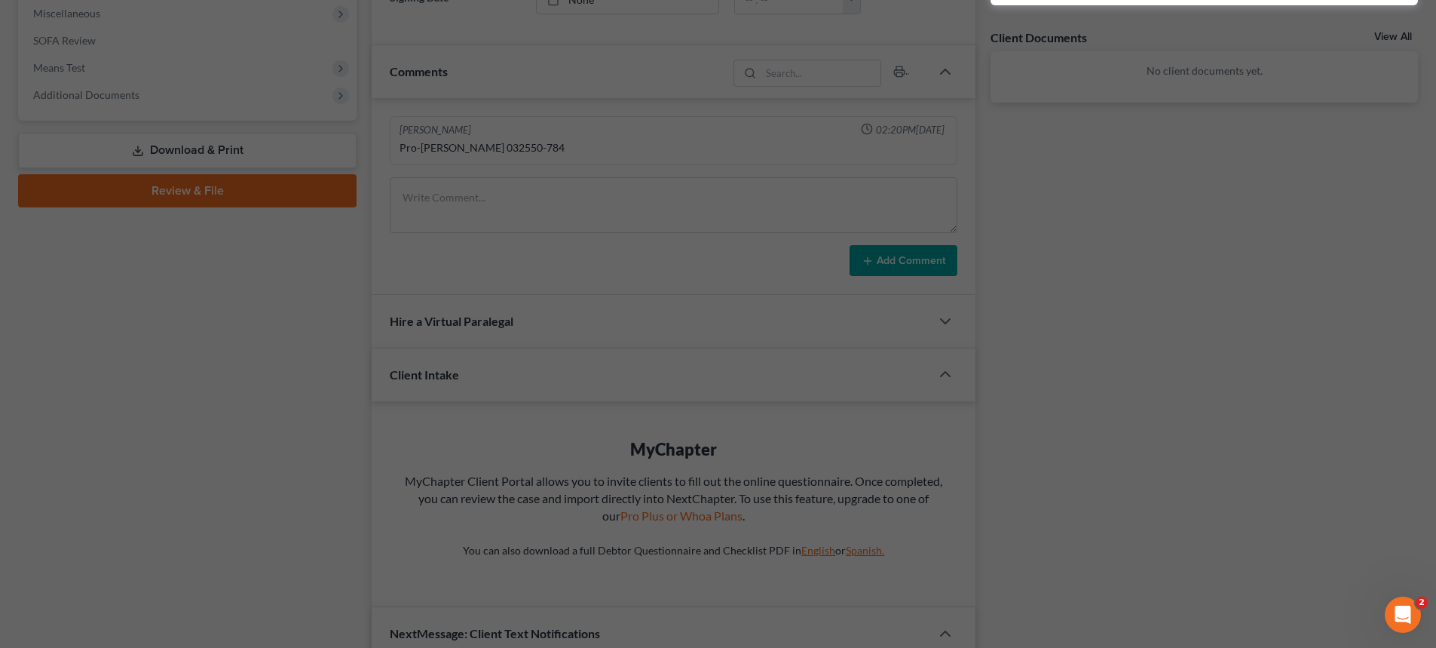
scroll to position [106, 0]
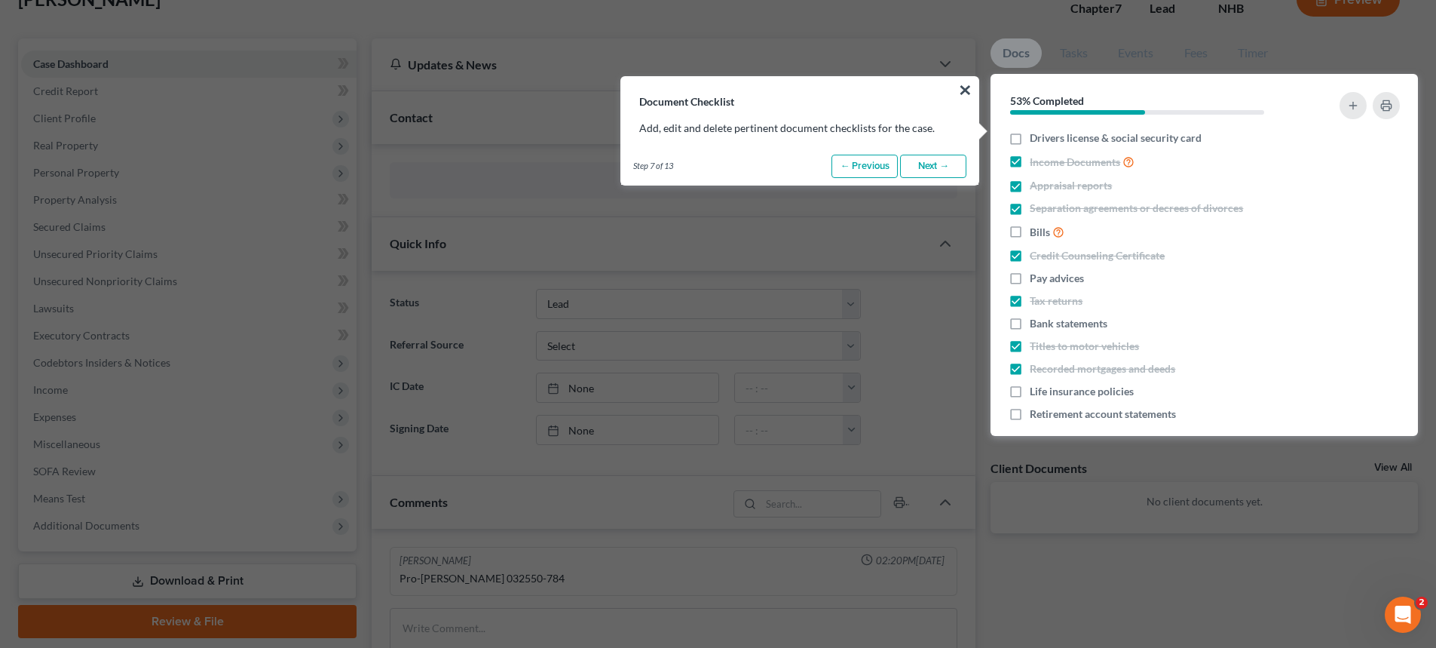
click at [947, 162] on link "Next →" at bounding box center [933, 167] width 66 height 24
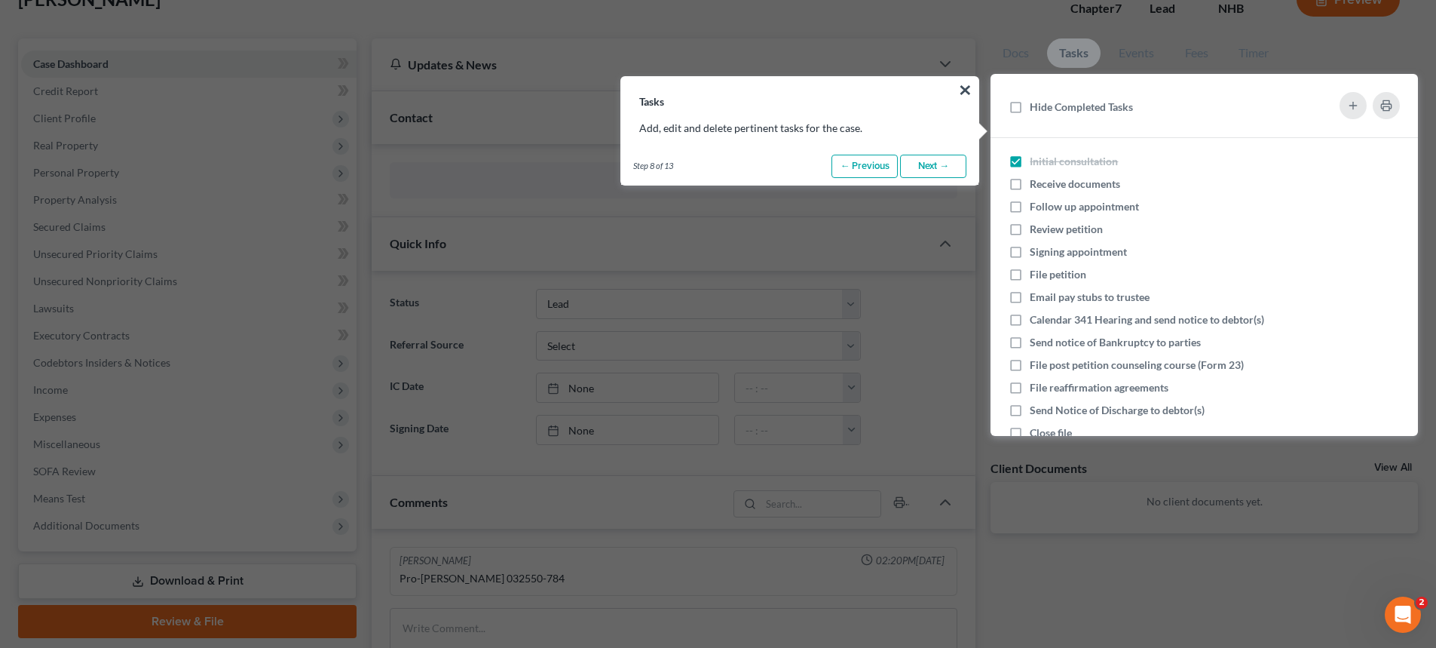
click at [947, 162] on link "Next →" at bounding box center [933, 167] width 66 height 24
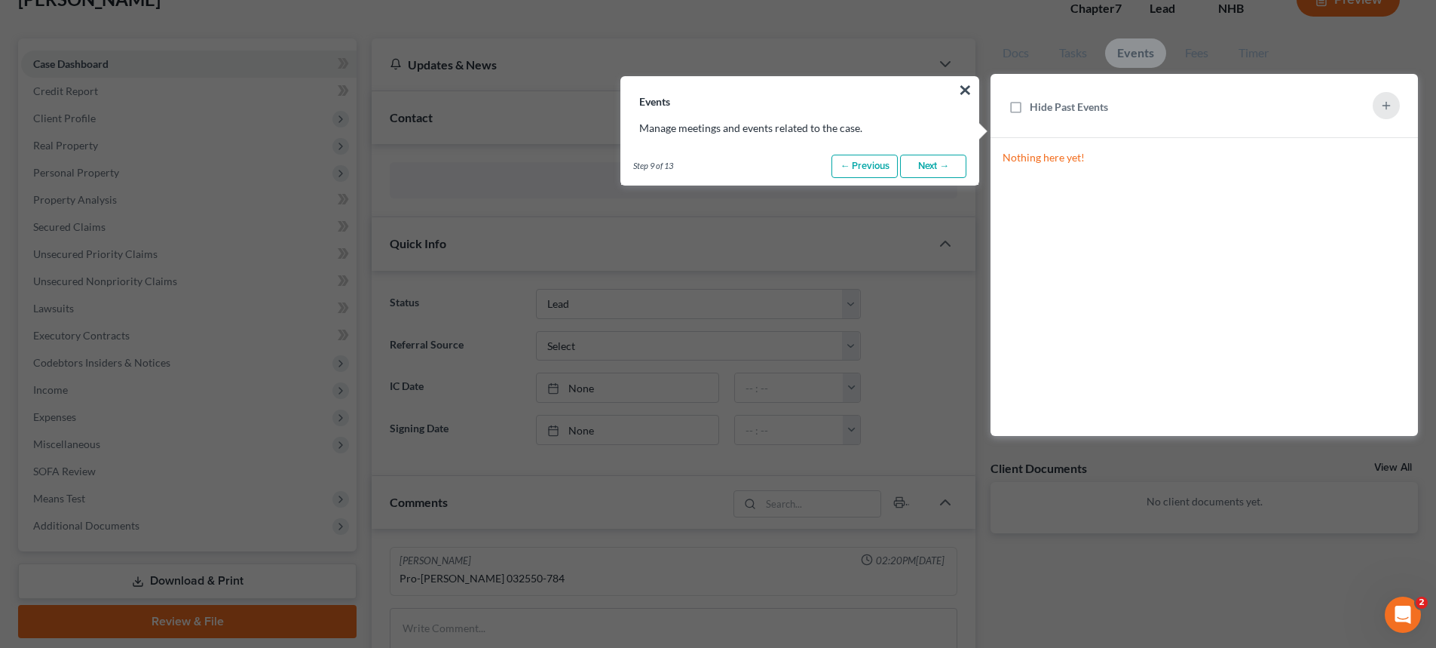
click at [947, 162] on link "Next →" at bounding box center [933, 167] width 66 height 24
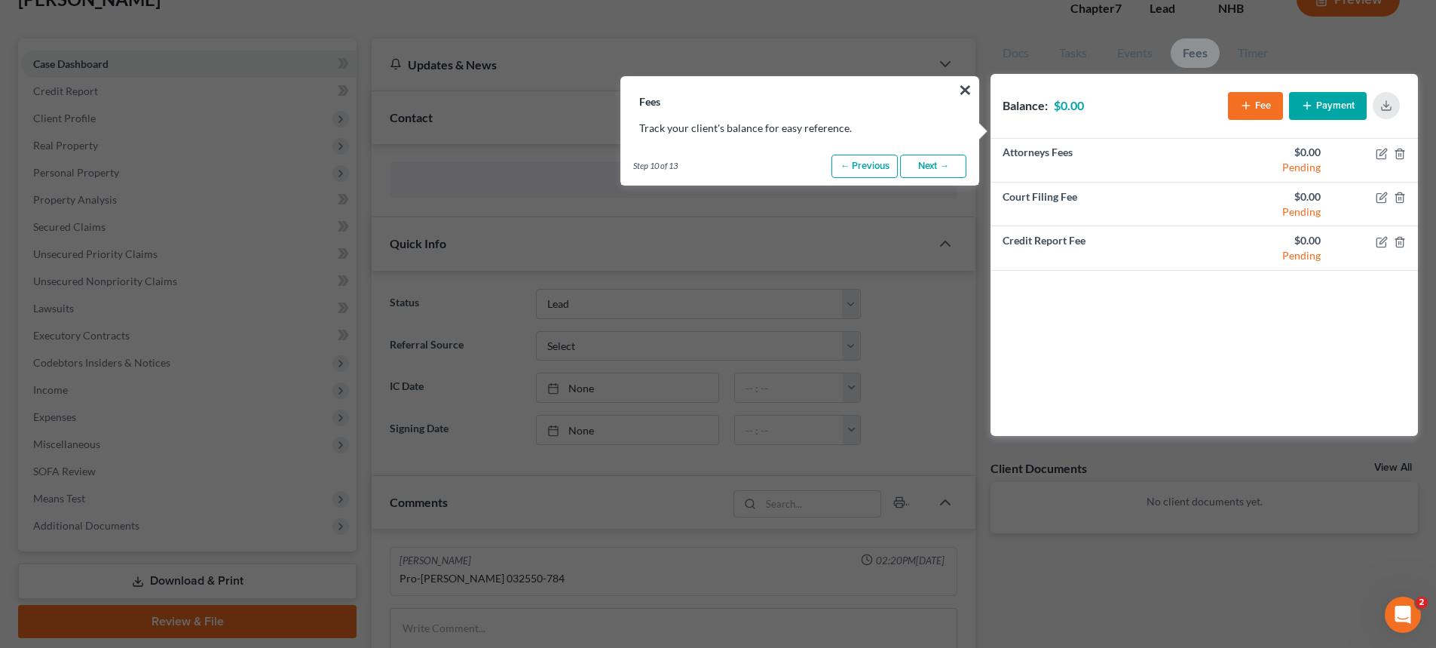
click at [947, 162] on link "Next →" at bounding box center [933, 167] width 66 height 24
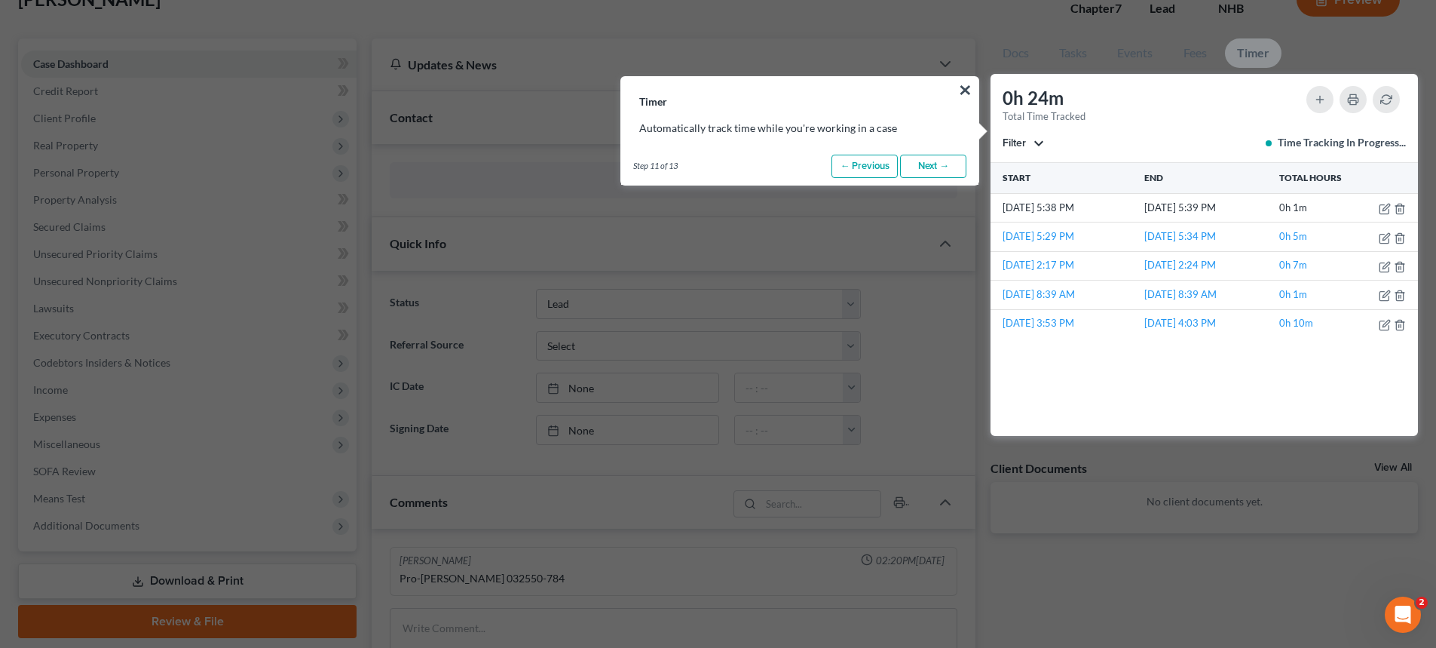
click at [947, 162] on link "Next →" at bounding box center [933, 167] width 66 height 24
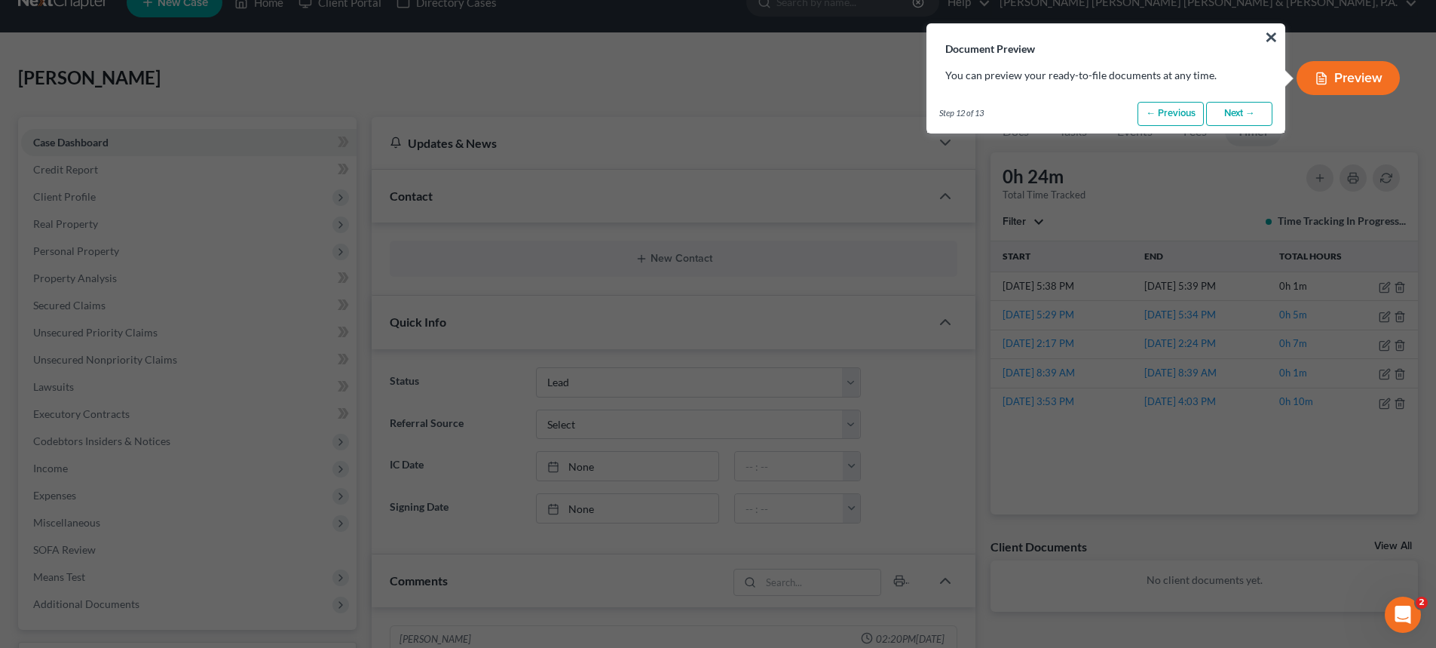
scroll to position [0, 0]
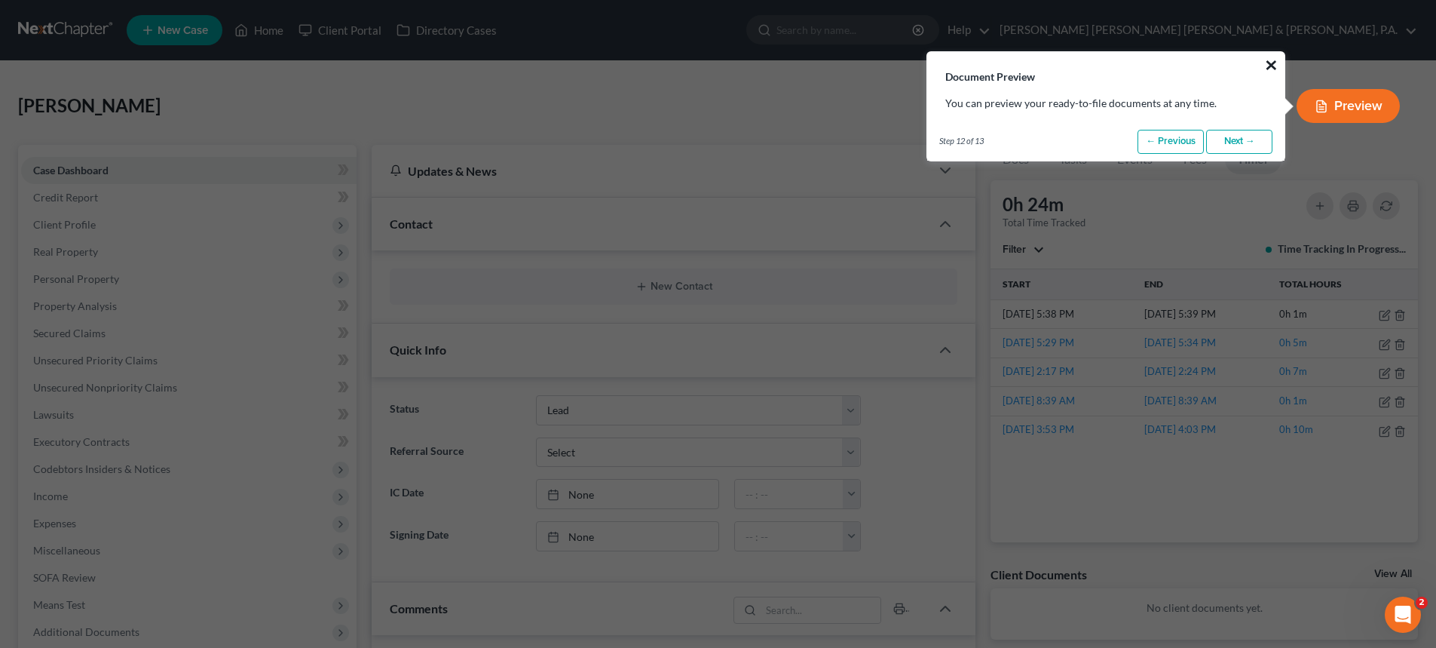
click at [1265, 63] on button "×" at bounding box center [1271, 65] width 14 height 24
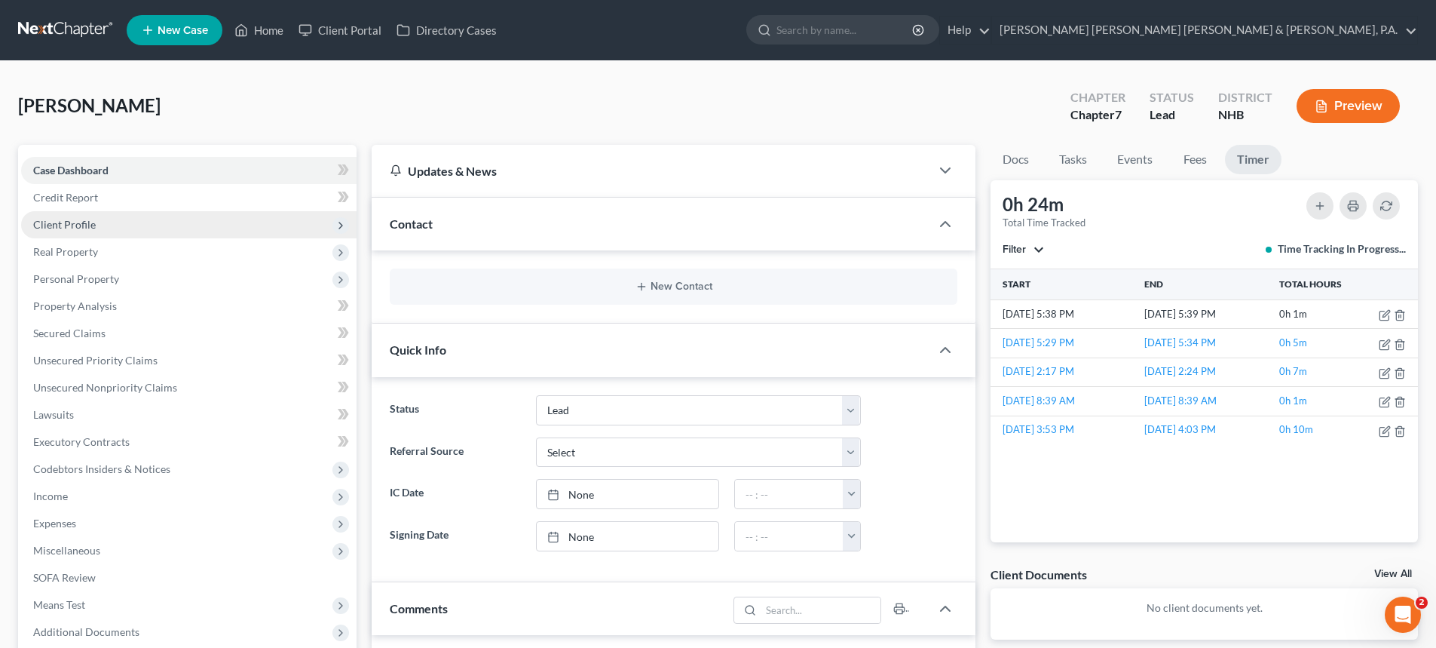
click at [100, 223] on span "Client Profile" at bounding box center [188, 224] width 335 height 27
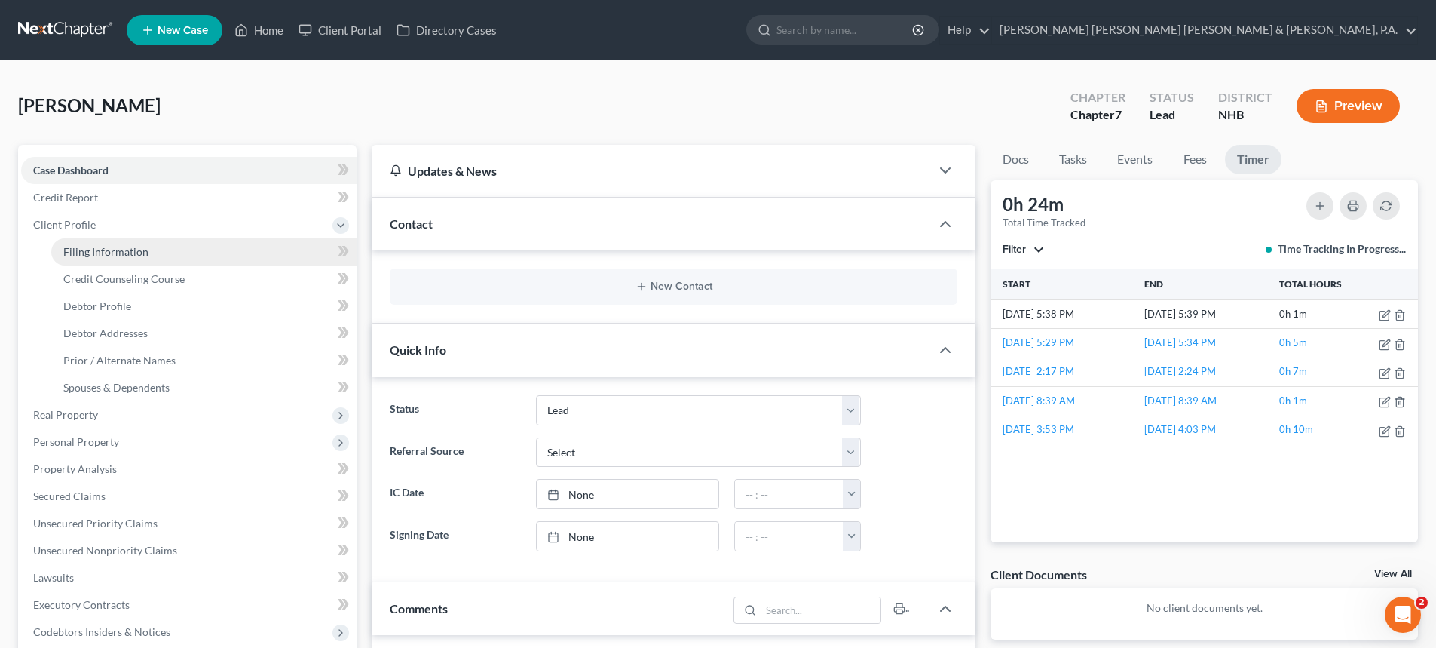
click at [100, 242] on link "Filing Information" at bounding box center [203, 251] width 305 height 27
select select "1"
select select "0"
select select "50"
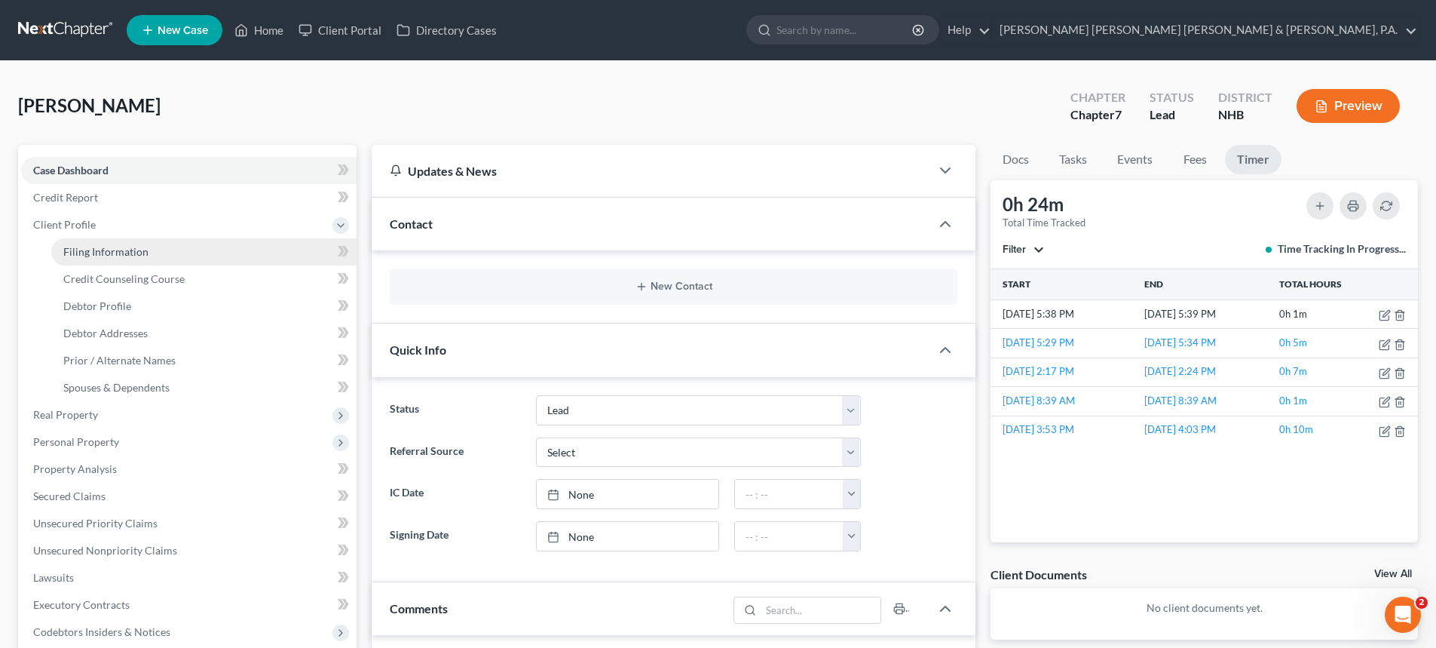
select select "0"
select select "32"
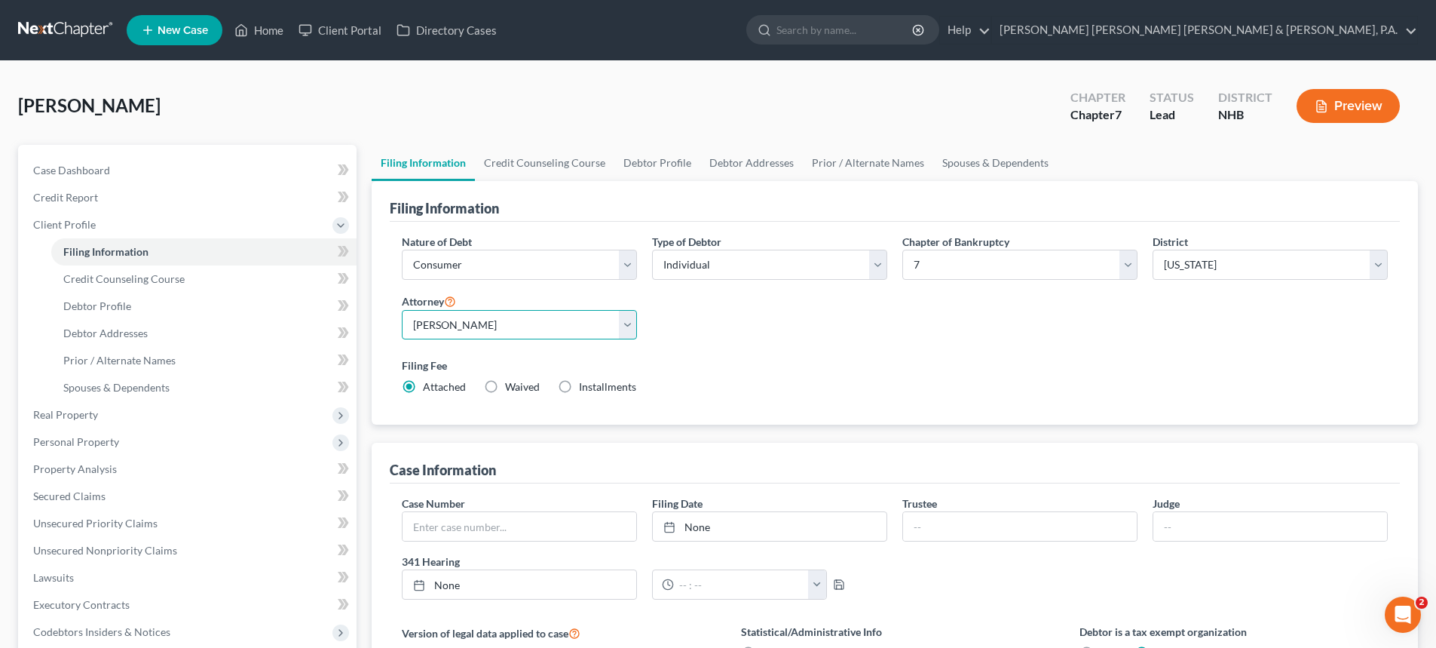
click at [623, 326] on select "Select [PERSON_NAME] - MAB [PERSON_NAME] - MEB [PERSON_NAME] - MEB" at bounding box center [519, 325] width 235 height 30
click at [884, 363] on label "Filing Fee" at bounding box center [895, 365] width 986 height 16
click at [942, 366] on label "Filing Fee" at bounding box center [895, 365] width 986 height 16
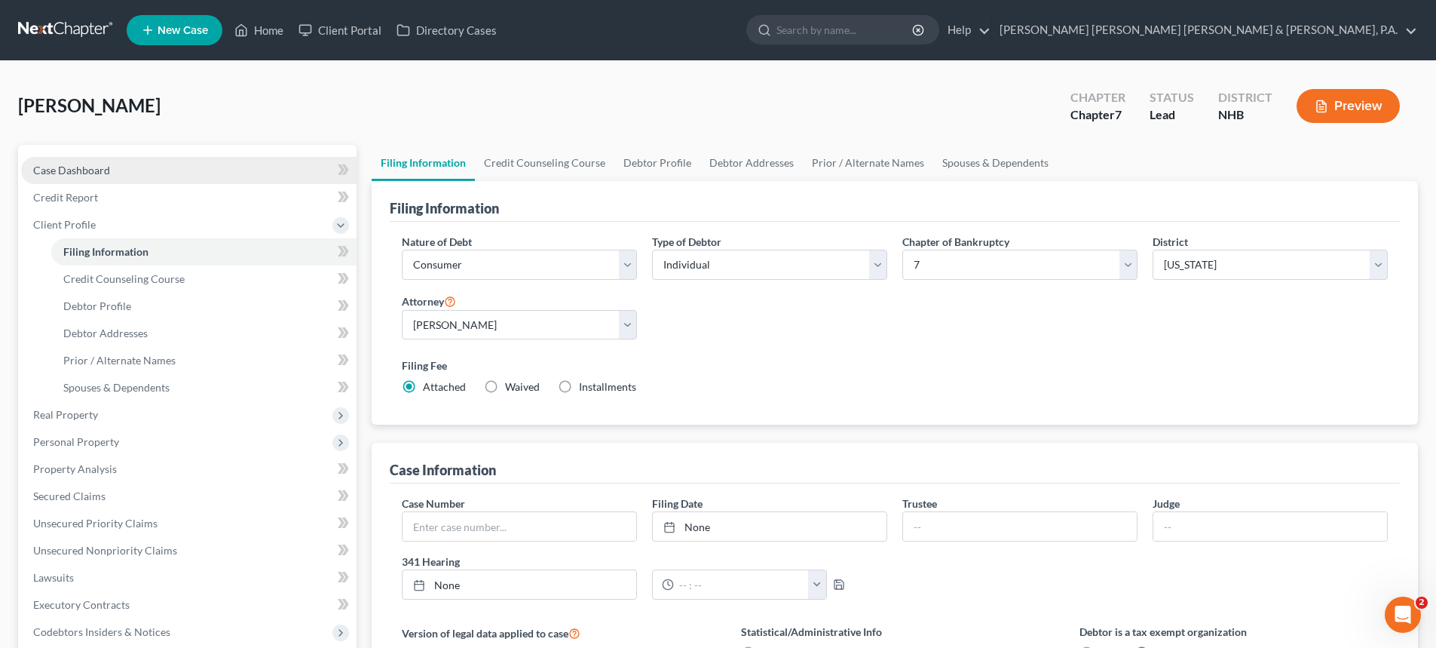
click at [110, 158] on link "Case Dashboard" at bounding box center [188, 170] width 335 height 27
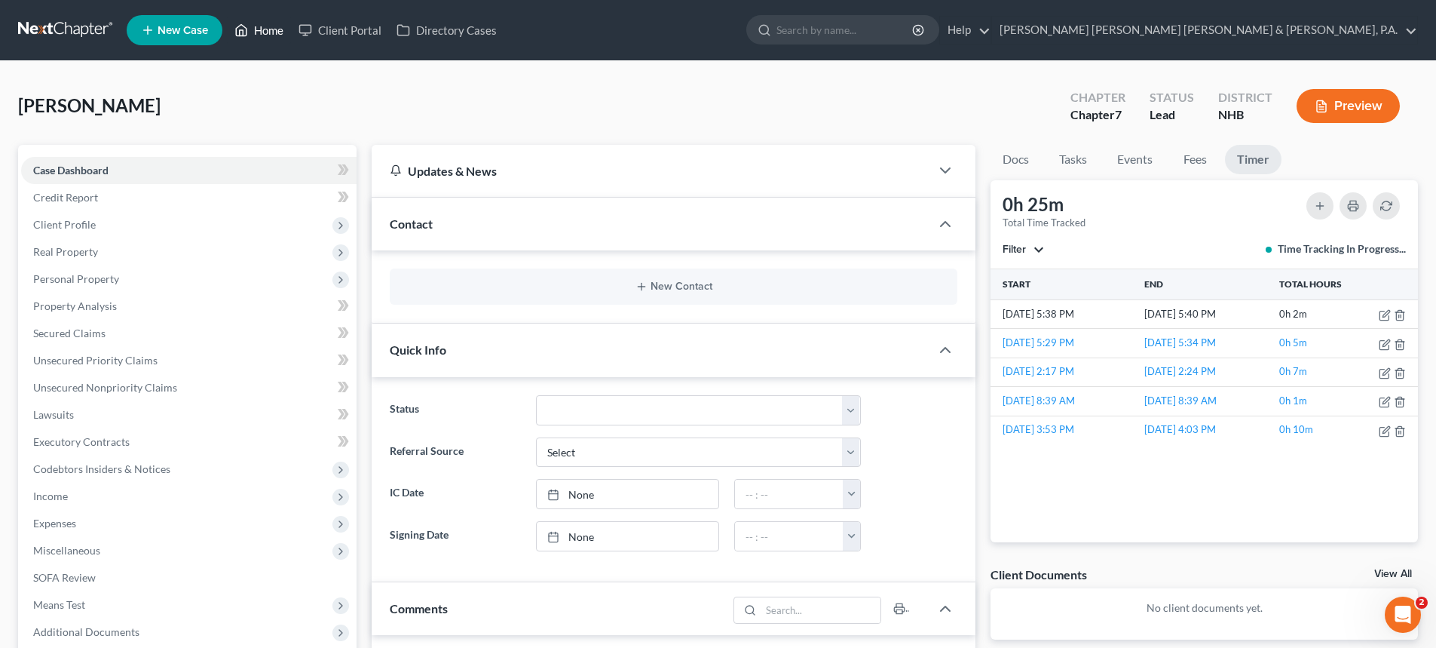
click at [262, 27] on link "Home" at bounding box center [259, 30] width 64 height 27
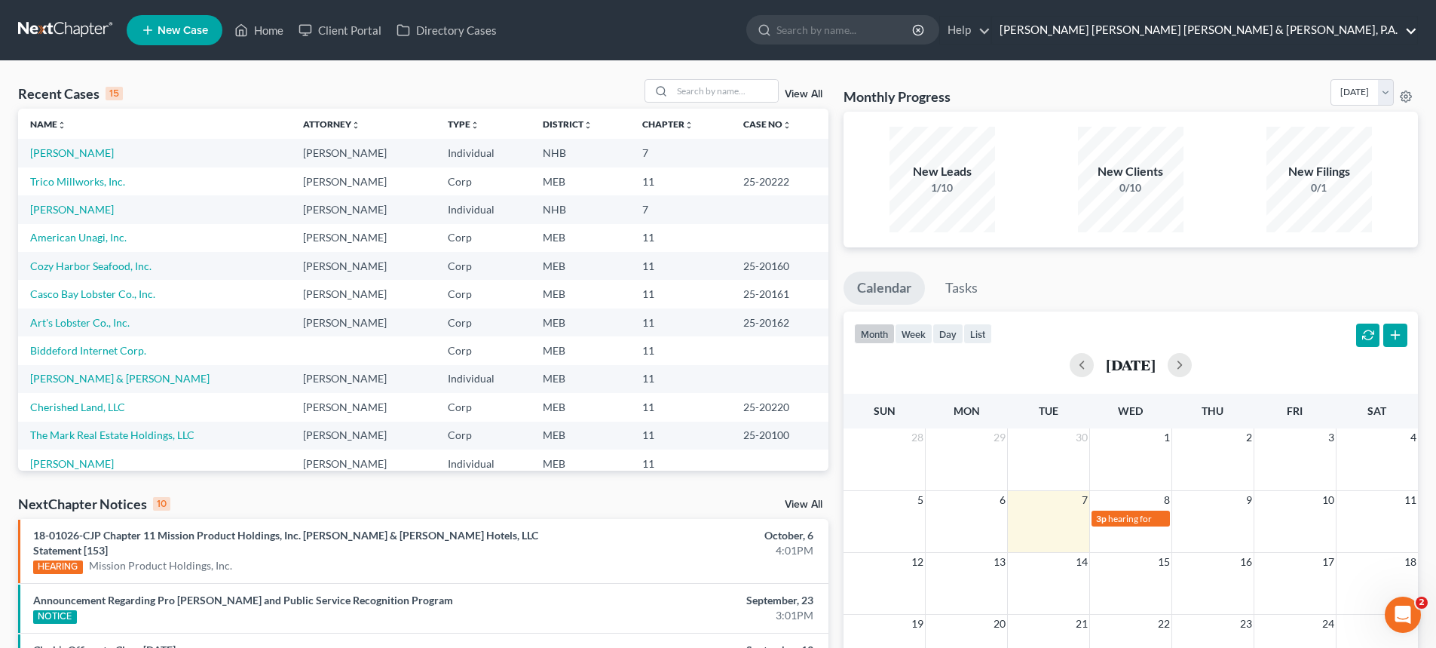
click at [1262, 27] on link "[PERSON_NAME] [PERSON_NAME] [PERSON_NAME] & [PERSON_NAME], P.A." at bounding box center [1204, 30] width 425 height 27
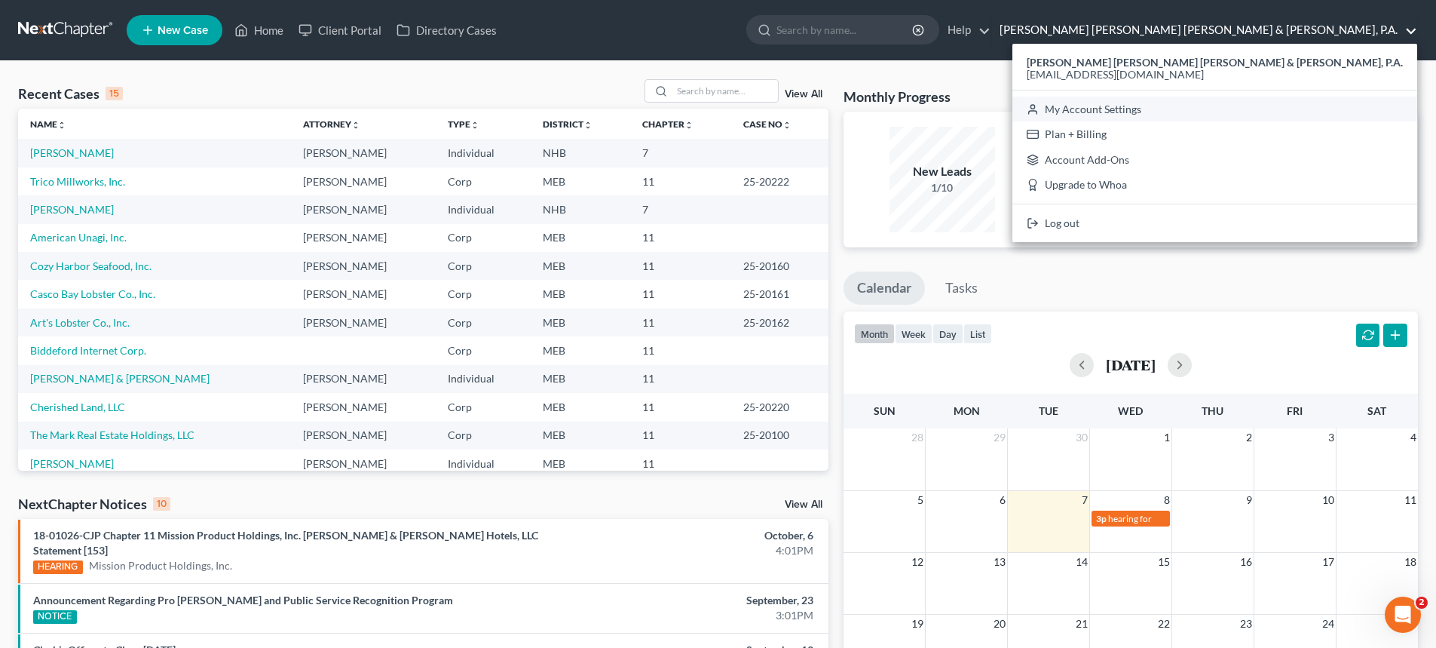
click at [1295, 109] on link "My Account Settings" at bounding box center [1214, 109] width 405 height 26
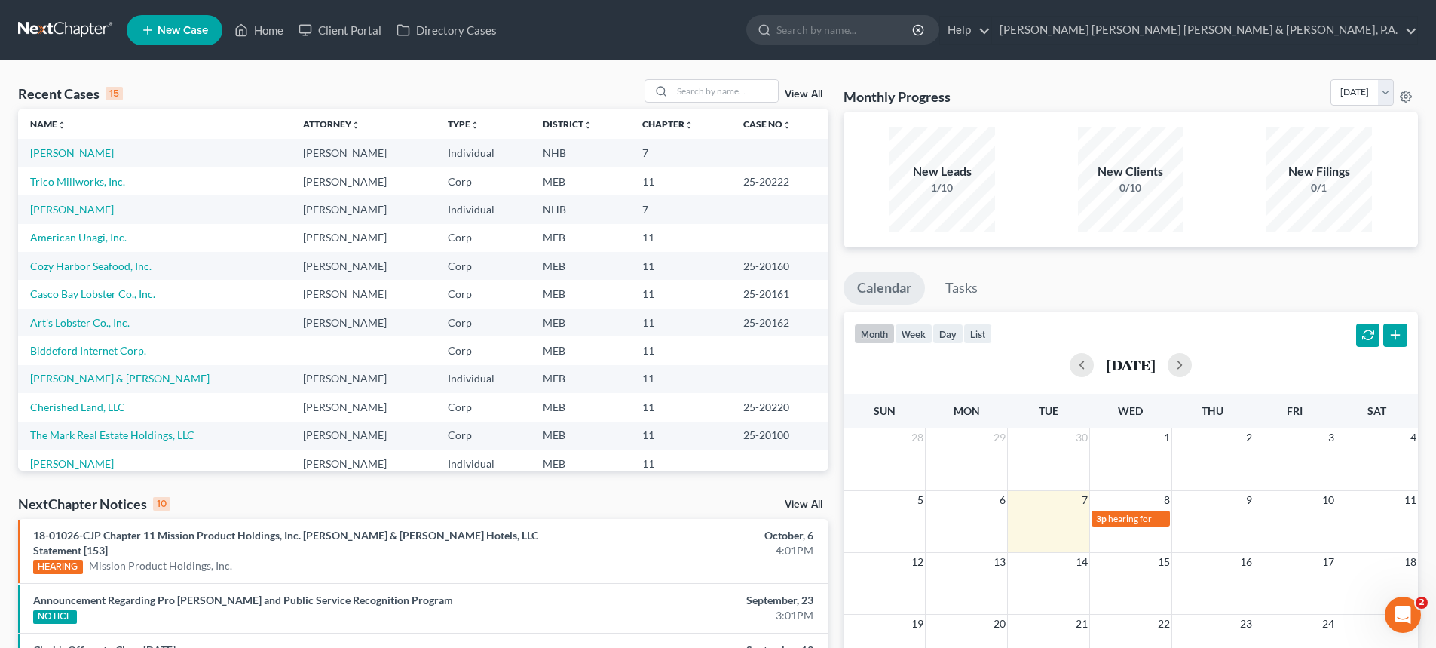
select select "37"
select select "24"
select select "20"
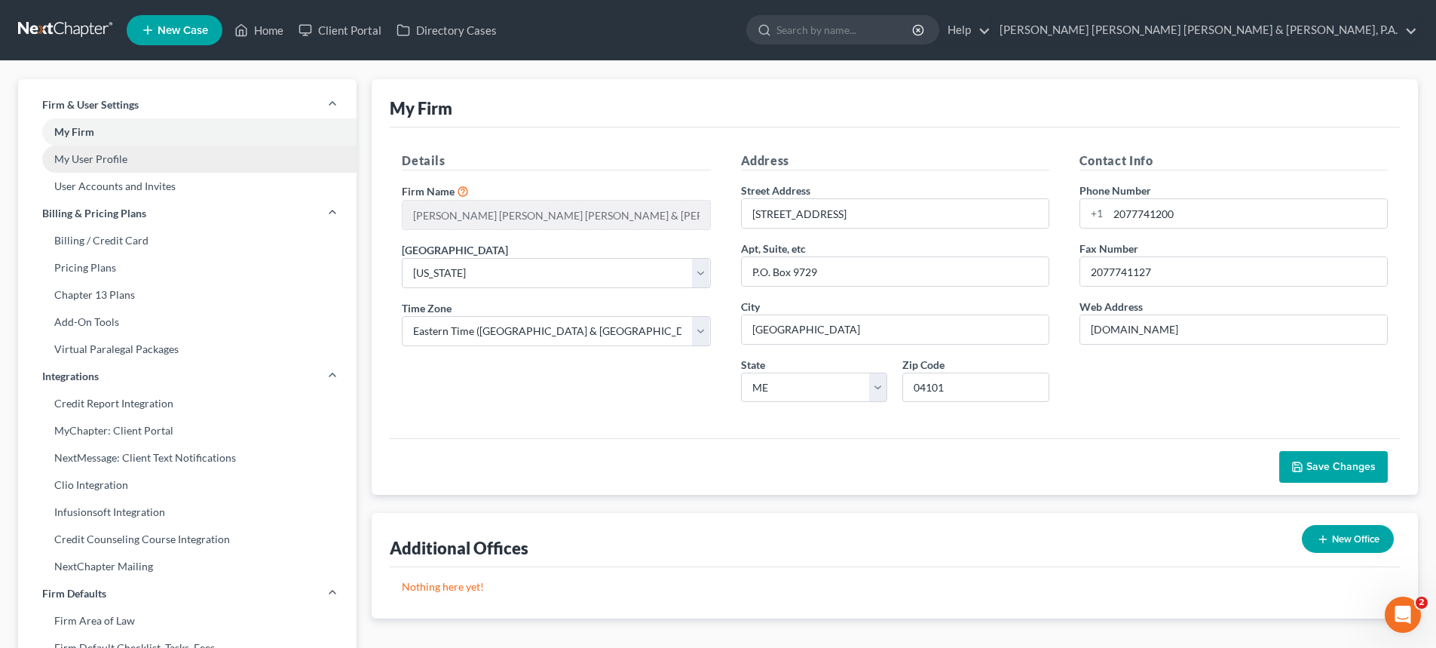
click at [133, 152] on link "My User Profile" at bounding box center [187, 158] width 338 height 27
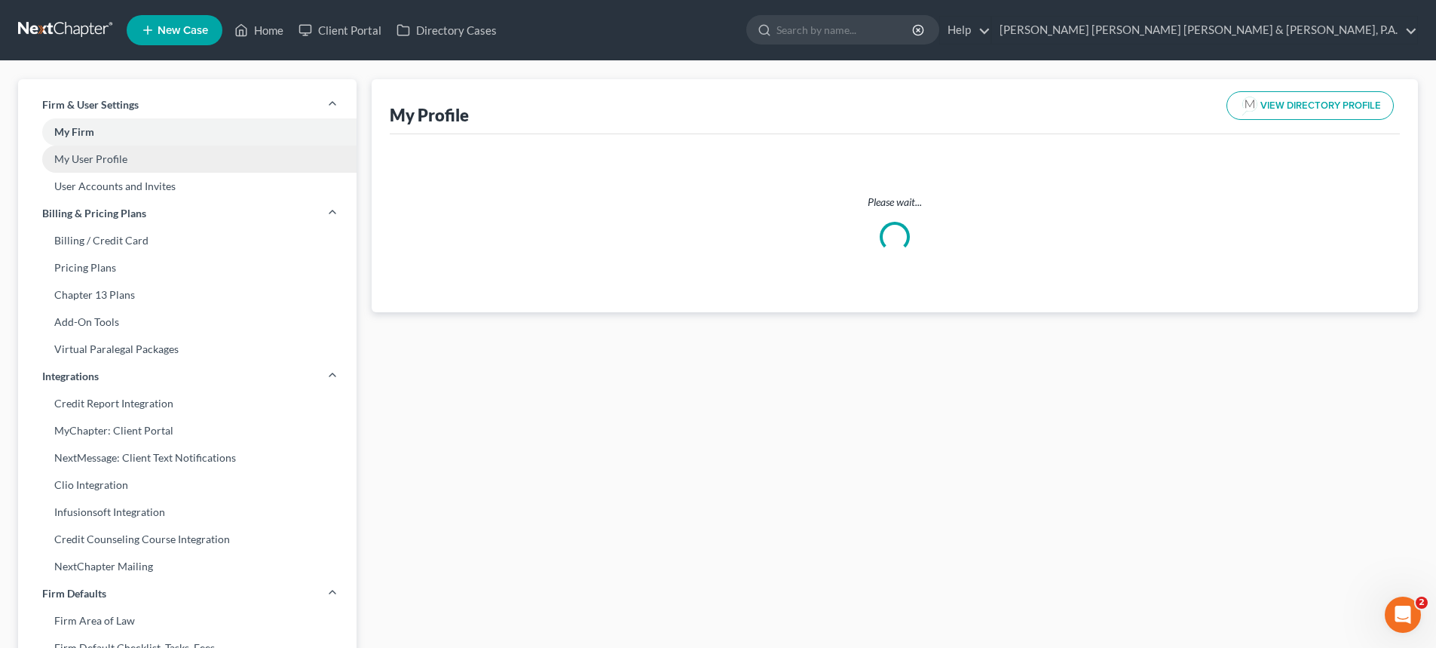
select select "32"
select select "50"
select select "attorney"
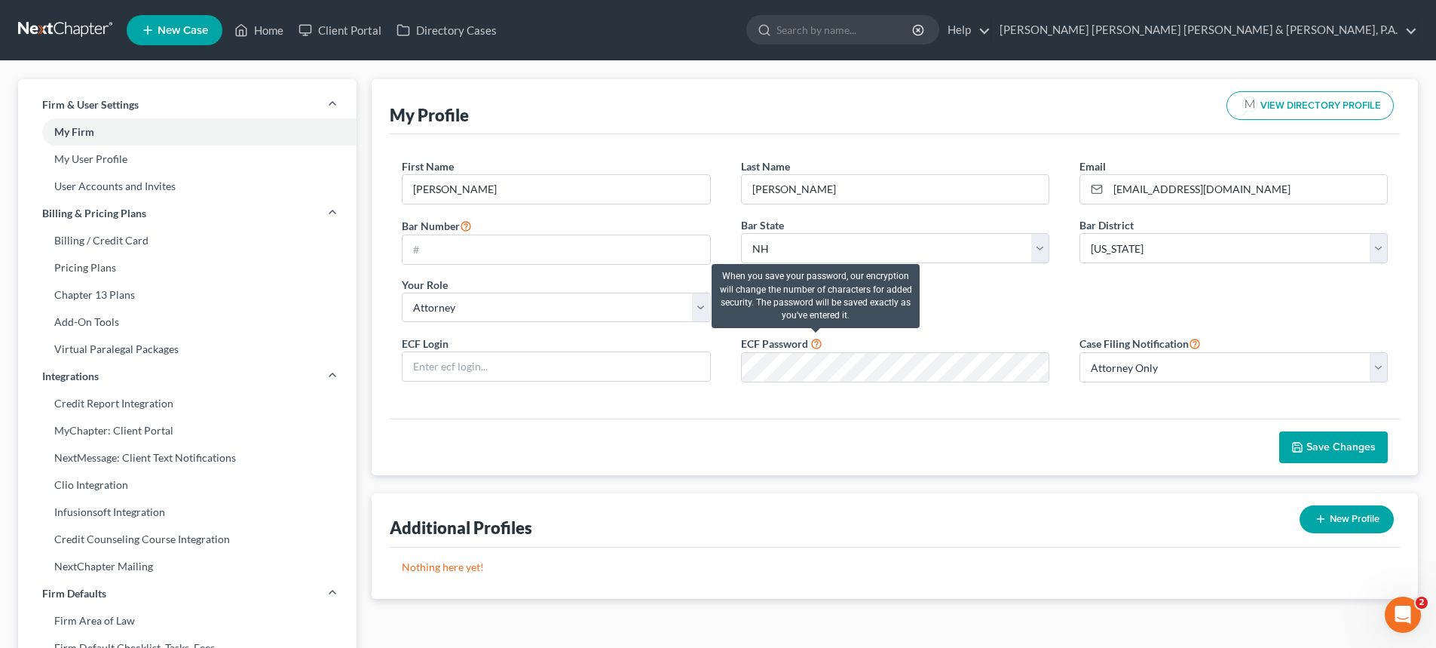
click at [813, 340] on icon at bounding box center [816, 342] width 12 height 14
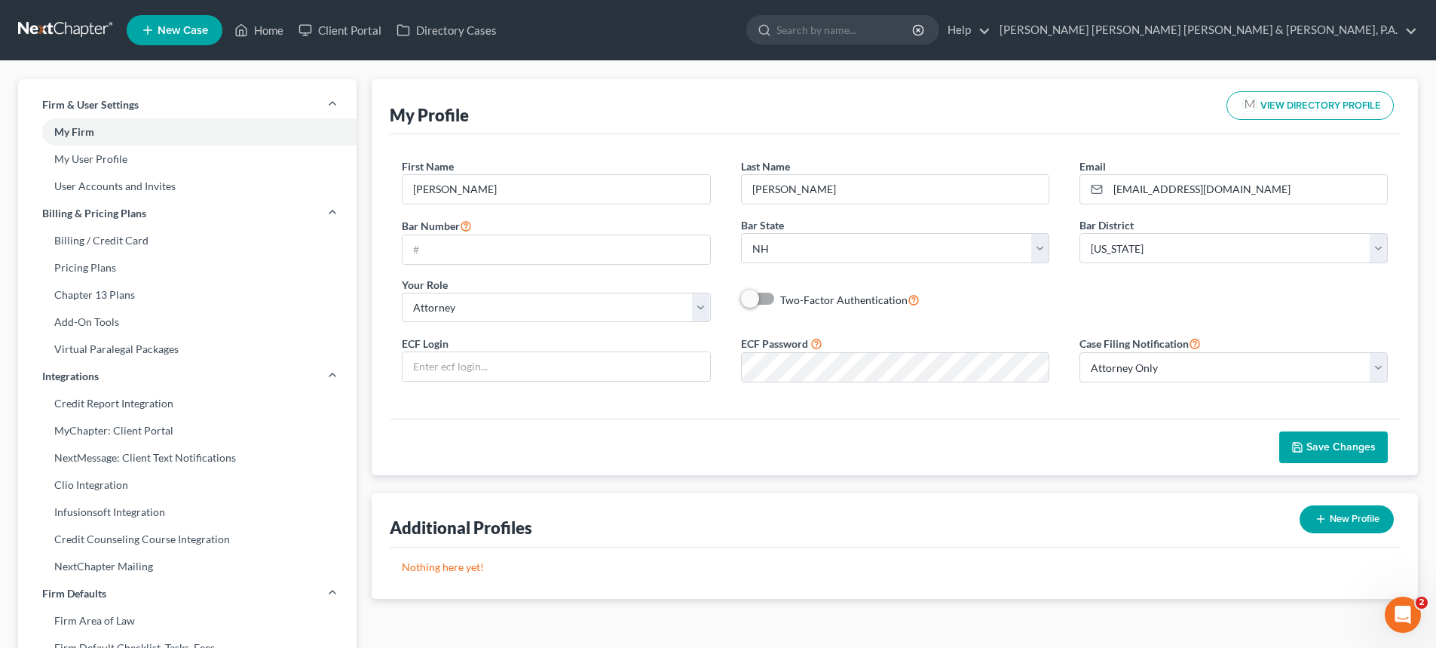
click at [1137, 307] on div "First Name * [PERSON_NAME] Last Name * [PERSON_NAME] Email * [EMAIL_ADDRESS][DO…" at bounding box center [895, 246] width 1016 height 176
click at [1377, 366] on select "Select Attorney Only Attorney And Other Other Only" at bounding box center [1234, 367] width 308 height 30
select select "1"
click at [1080, 352] on select "Select Attorney Only Attorney And Other Other Only" at bounding box center [1234, 367] width 308 height 30
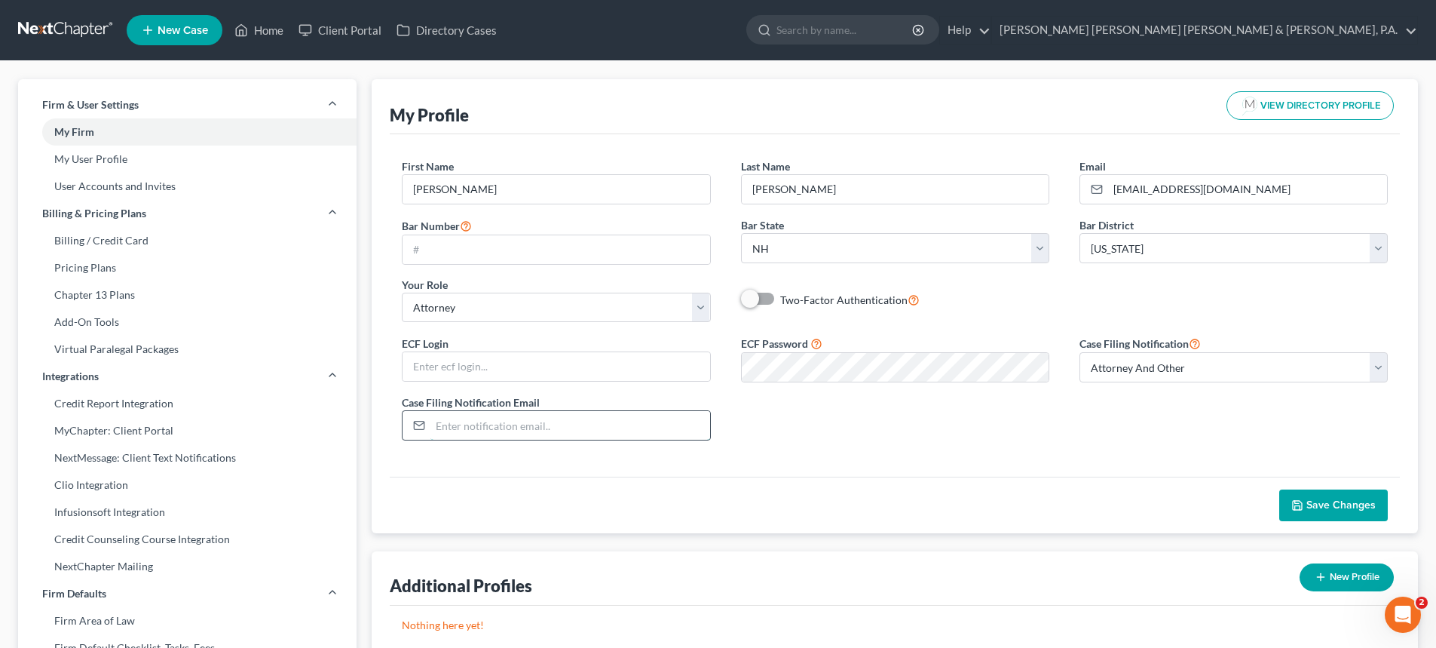
click at [492, 434] on input "email" at bounding box center [569, 425] width 279 height 29
click at [1378, 363] on select "Select Attorney Only Attorney And Other Other Only" at bounding box center [1234, 367] width 308 height 30
click at [531, 430] on input "email" at bounding box center [569, 425] width 279 height 29
type input "[EMAIL_ADDRESS][DOMAIN_NAME]"
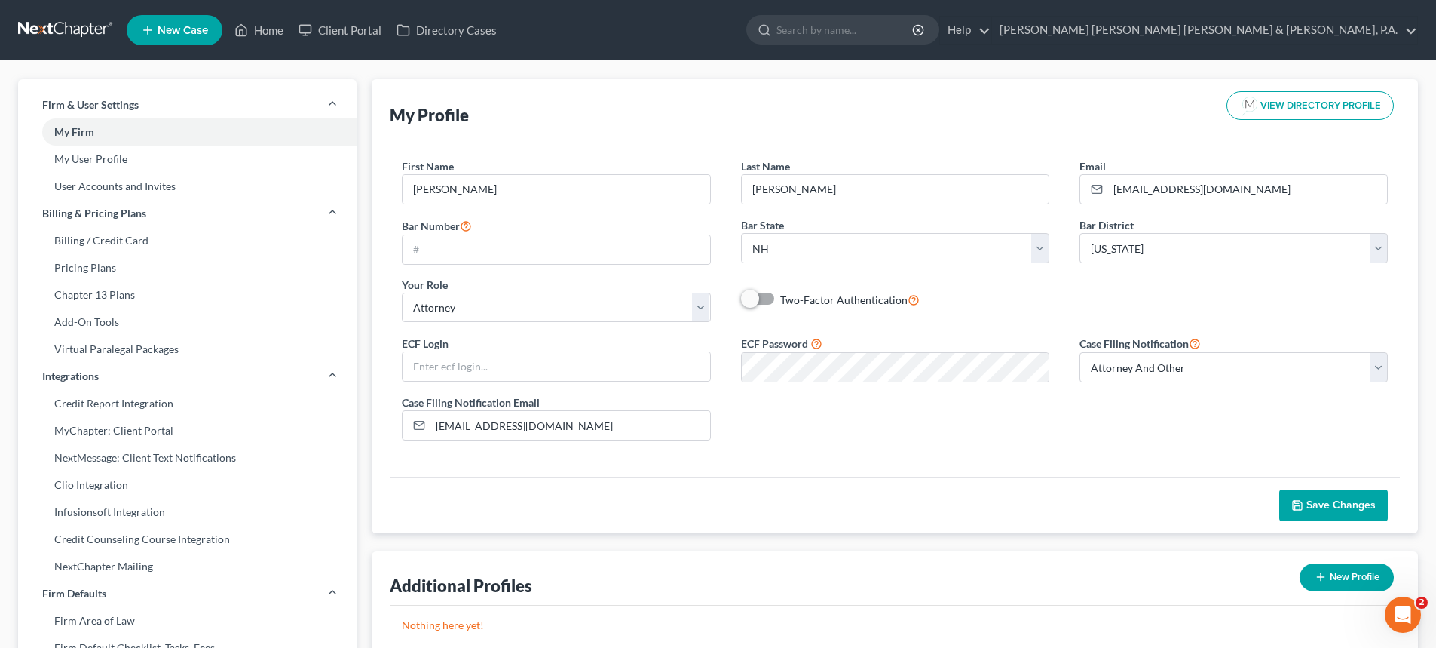
click at [1301, 504] on icon "button" at bounding box center [1297, 505] width 12 height 12
click at [494, 253] on input "text" at bounding box center [556, 249] width 307 height 29
click at [1349, 499] on span "Save Changes" at bounding box center [1340, 504] width 69 height 13
